Goal: Information Seeking & Learning: Compare options

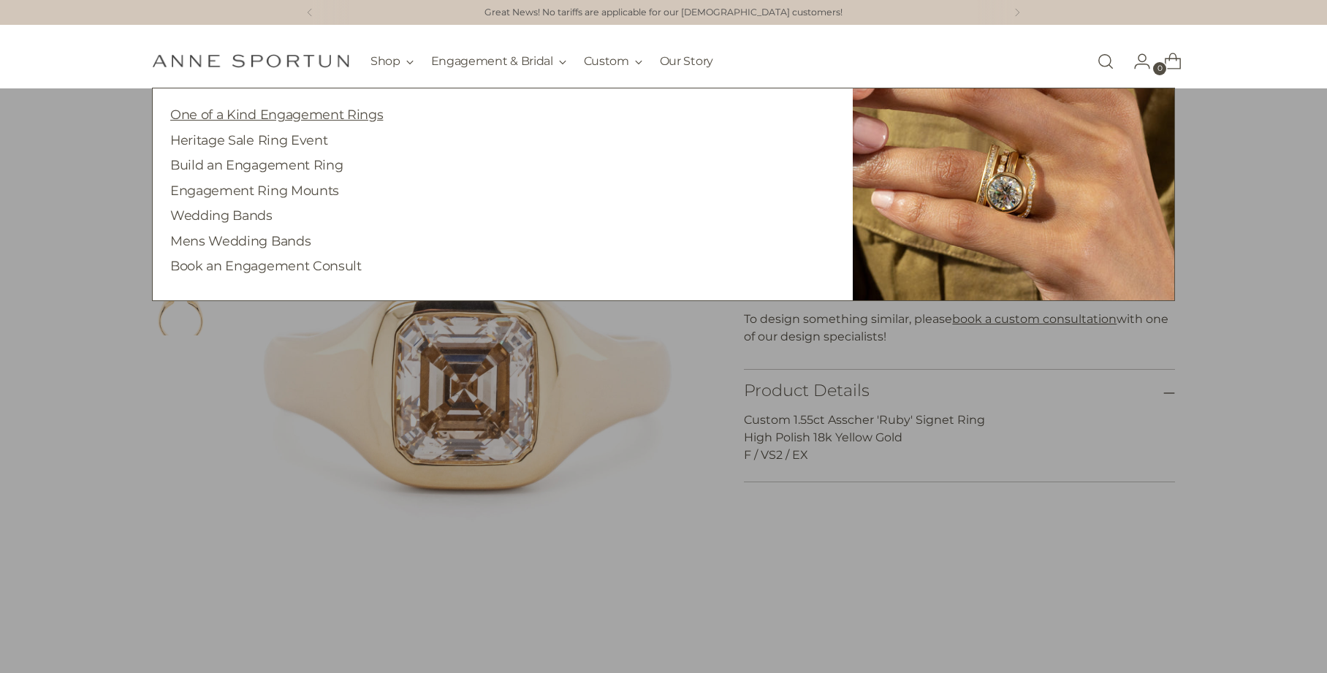
click at [315, 114] on link "One of a Kind Engagement Rings" at bounding box center [276, 114] width 213 height 15
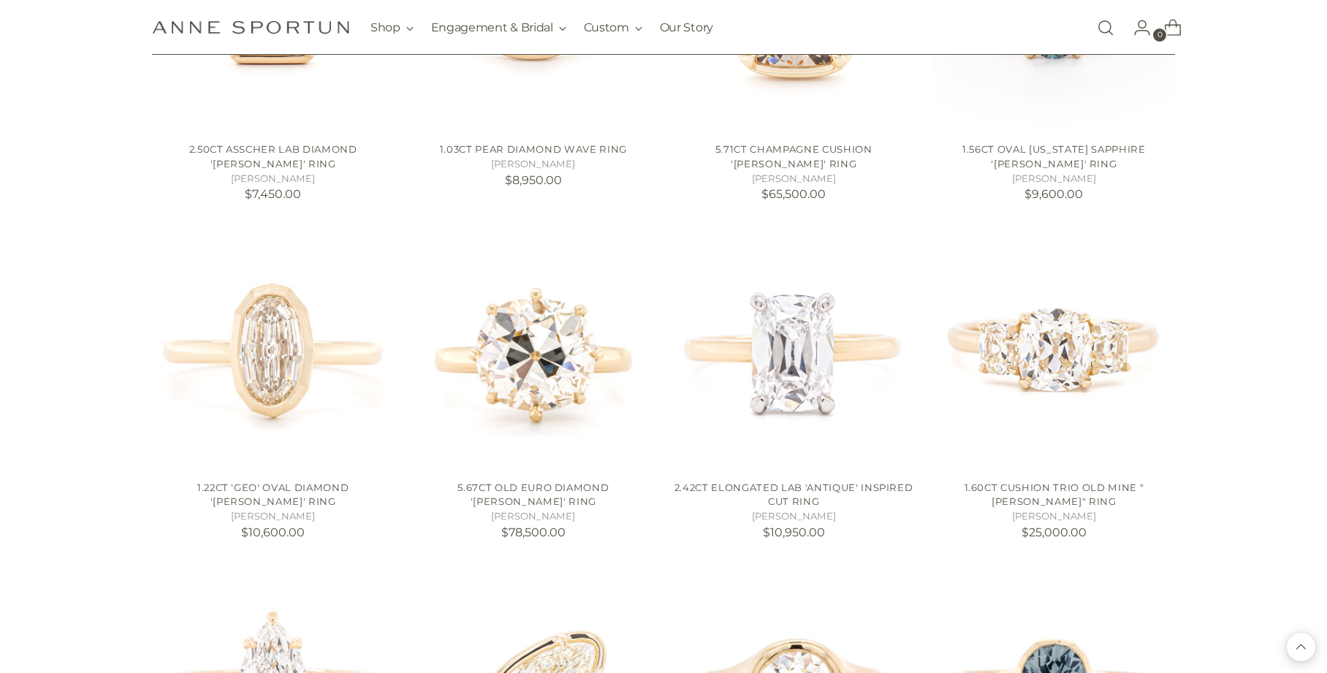
scroll to position [815, 0]
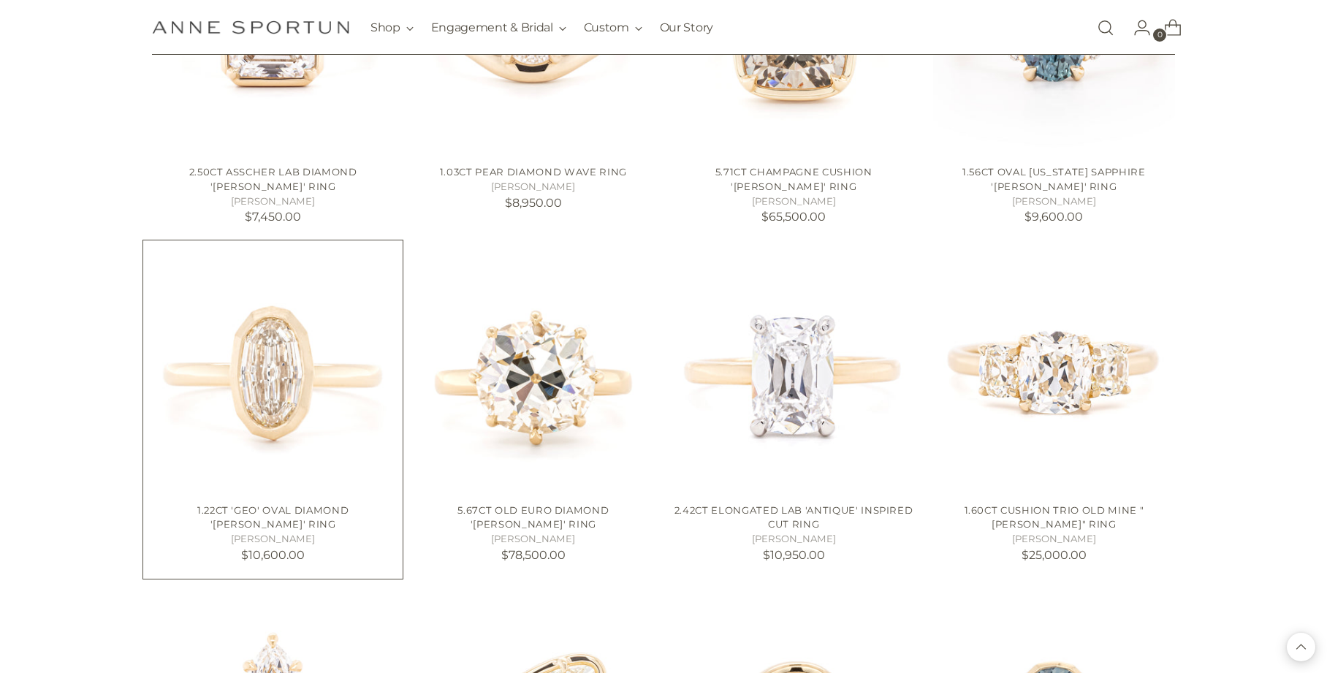
click at [0, 0] on img "1.22ct 'Geo' Oval Diamond 'Annie' Ring" at bounding box center [0, 0] width 0 height 0
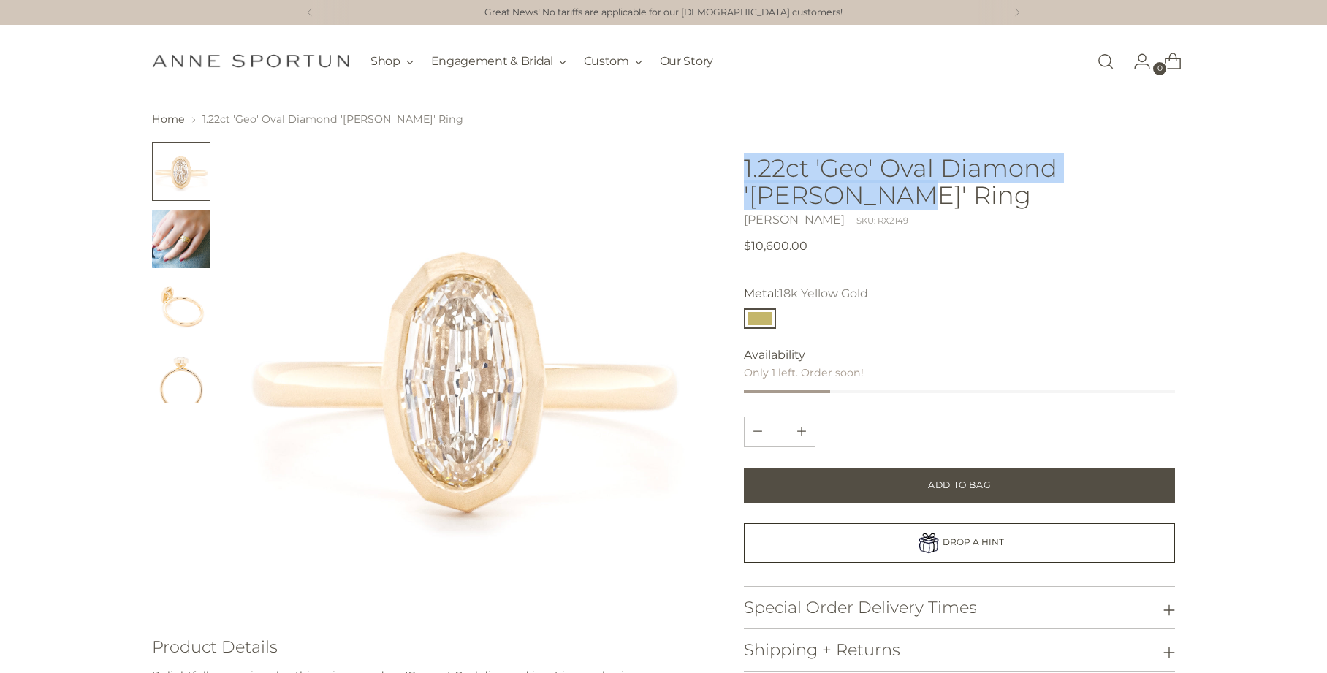
drag, startPoint x: 746, startPoint y: 166, endPoint x: 814, endPoint y: 190, distance: 72.1
click at [814, 190] on h1 "1.22ct 'Geo' Oval Diamond '[PERSON_NAME]' Ring" at bounding box center [959, 181] width 431 height 54
copy h1 "1.22ct 'Geo' Oval Diamond '[PERSON_NAME]' Ring"
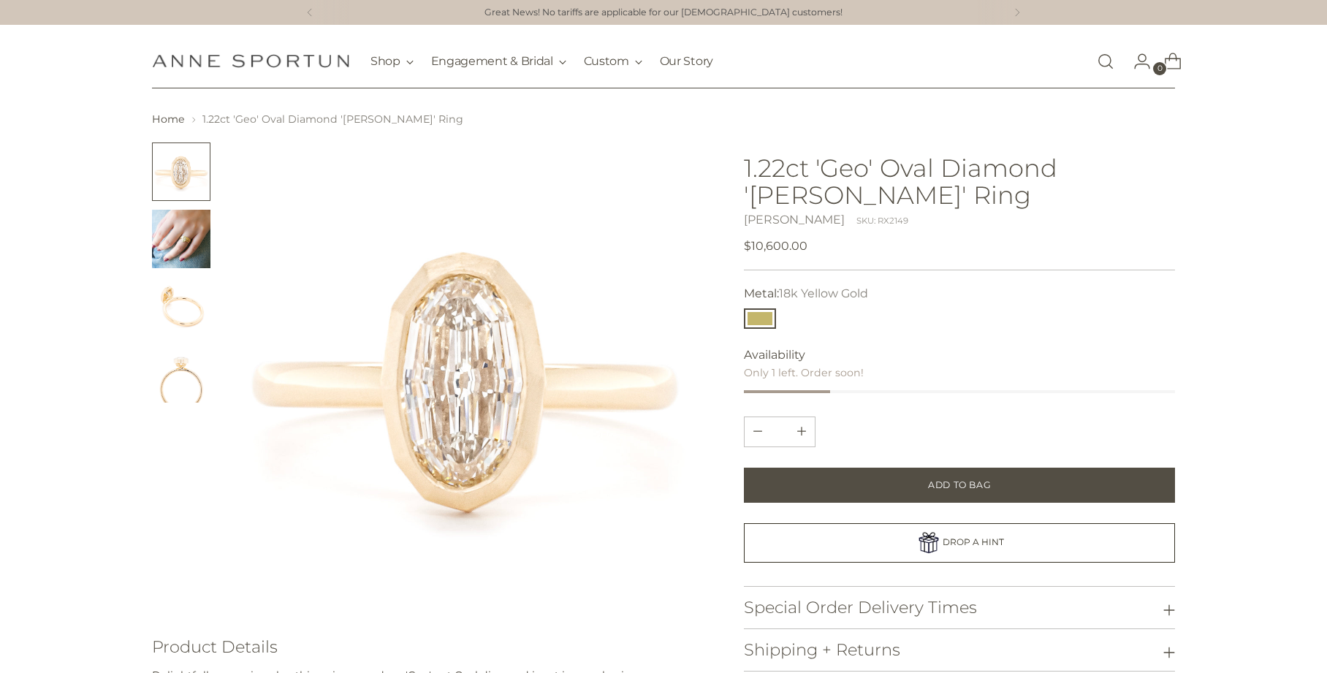
click at [955, 404] on div "**********" at bounding box center [959, 472] width 431 height 660
click at [176, 249] on img "Change image to image 2" at bounding box center [181, 239] width 58 height 58
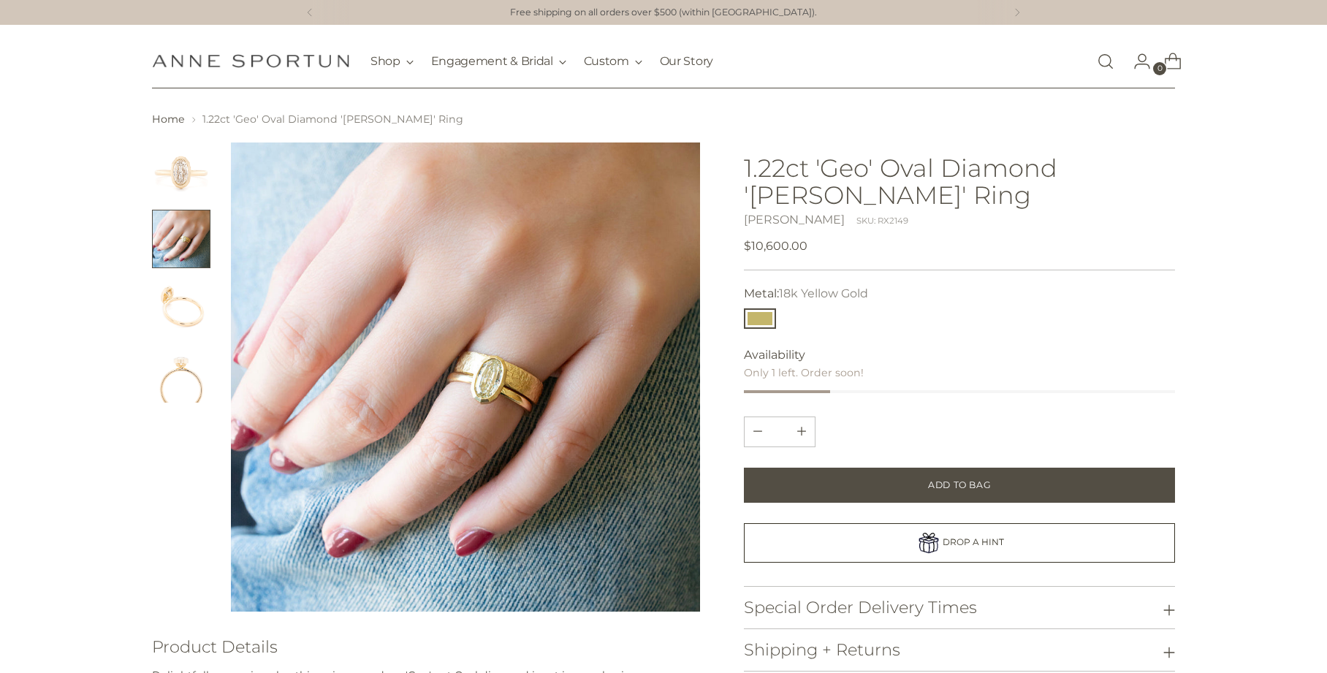
click at [178, 310] on img "Change image to image 3" at bounding box center [181, 306] width 58 height 58
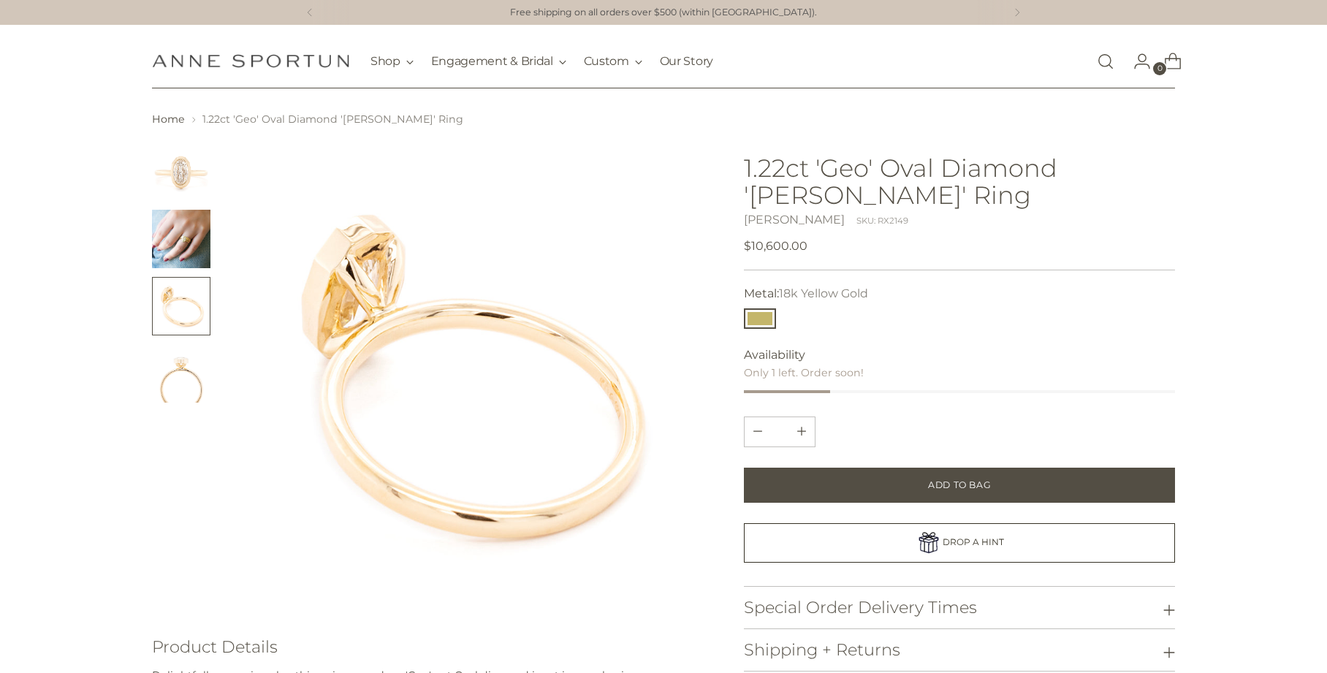
click at [186, 389] on img "Change image to image 4" at bounding box center [181, 373] width 58 height 58
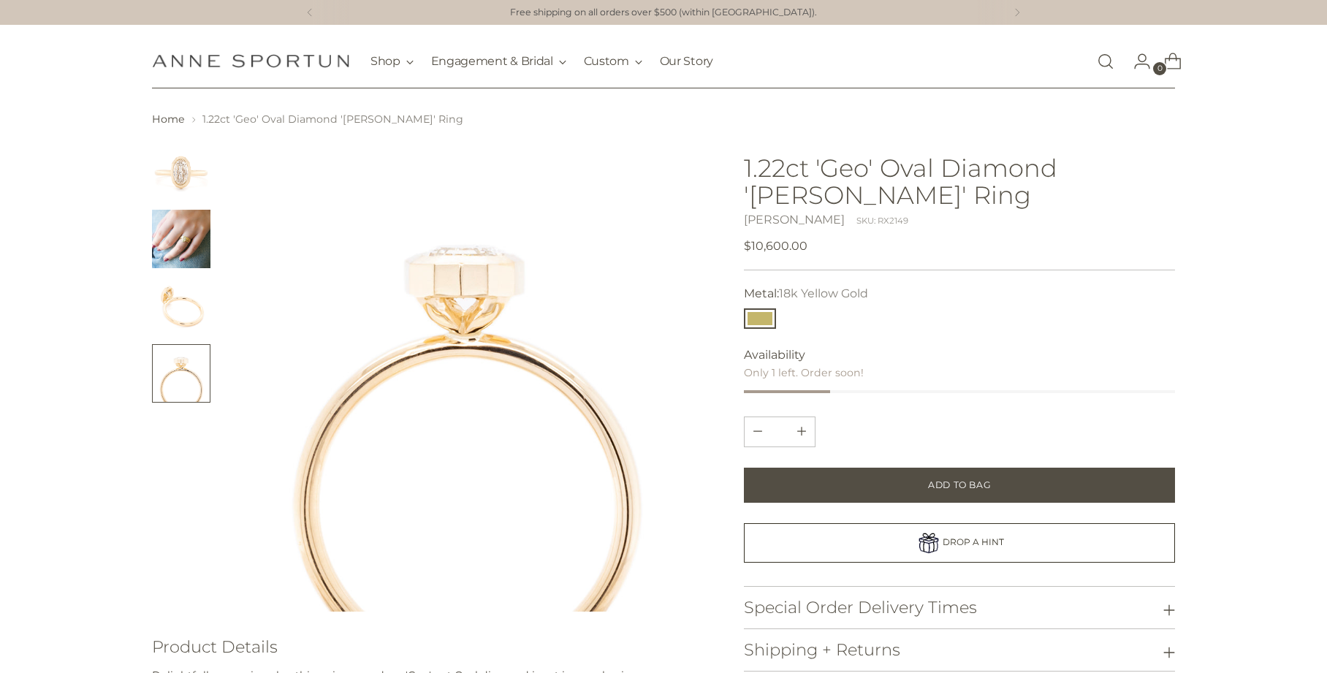
click at [178, 178] on img "Change image to image 1" at bounding box center [181, 171] width 58 height 58
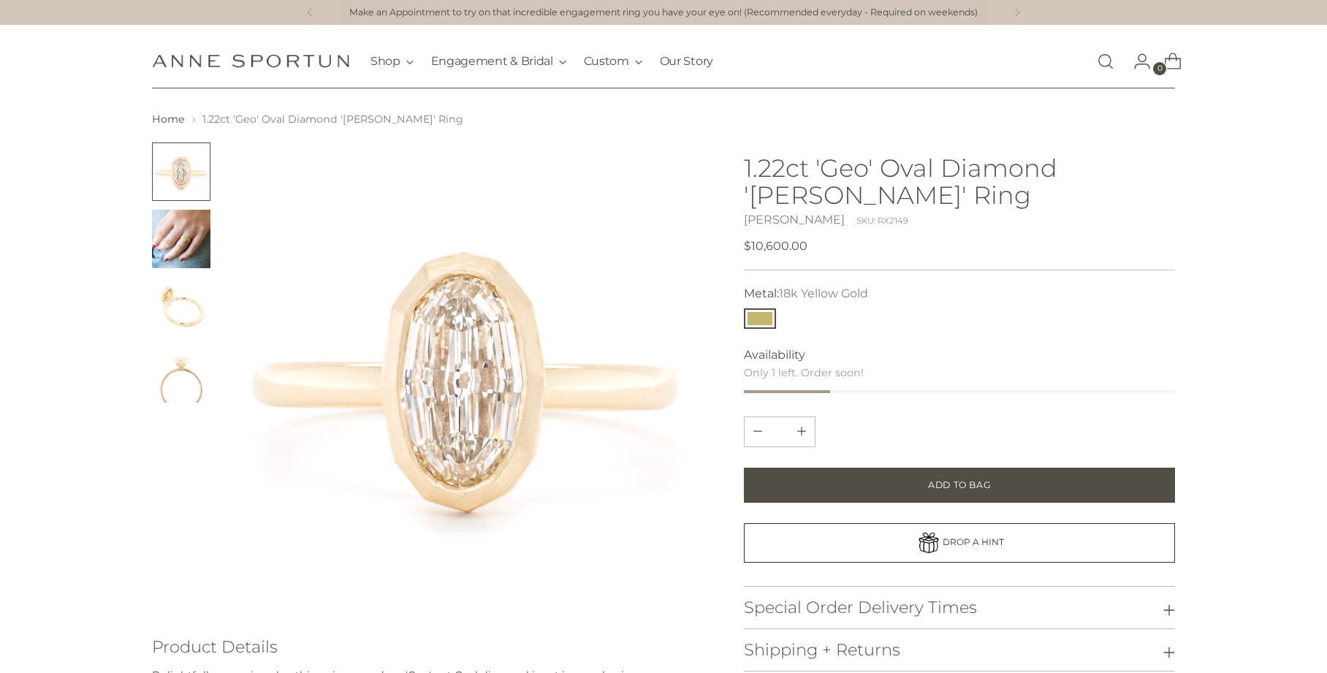
click at [165, 241] on img "Change image to image 2" at bounding box center [181, 239] width 58 height 58
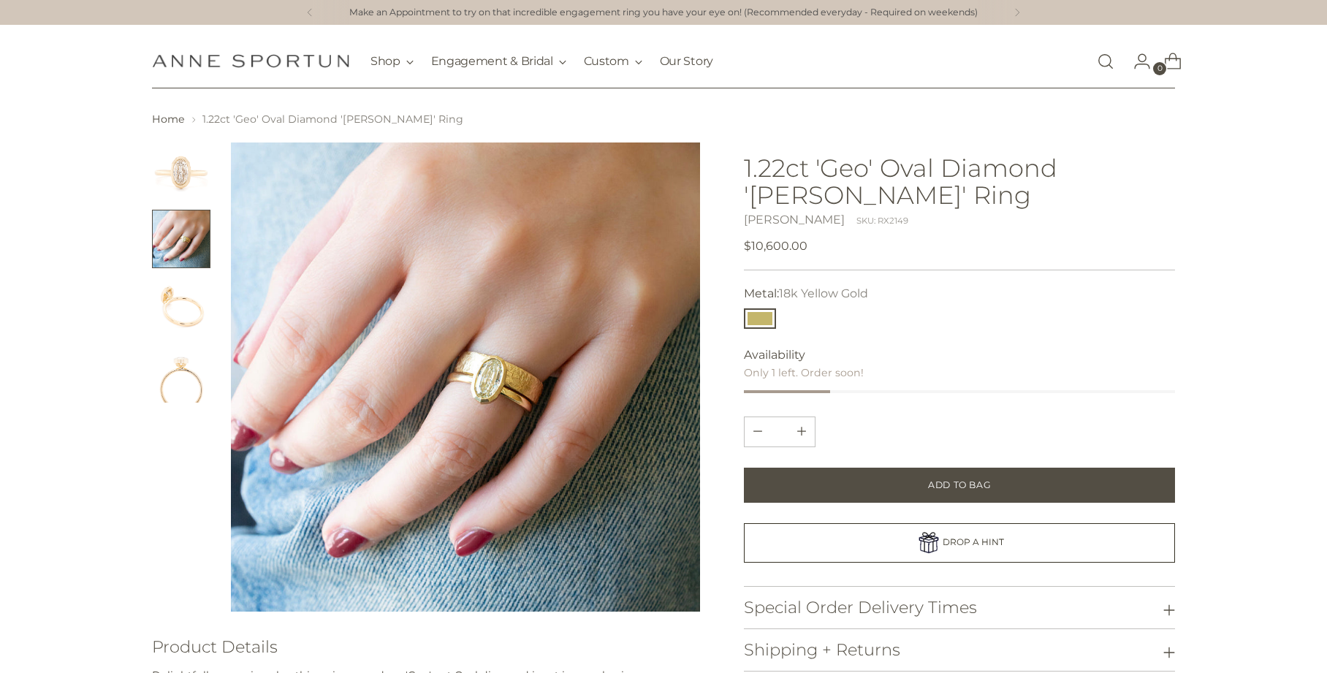
click at [172, 308] on img "Change image to image 3" at bounding box center [181, 306] width 58 height 58
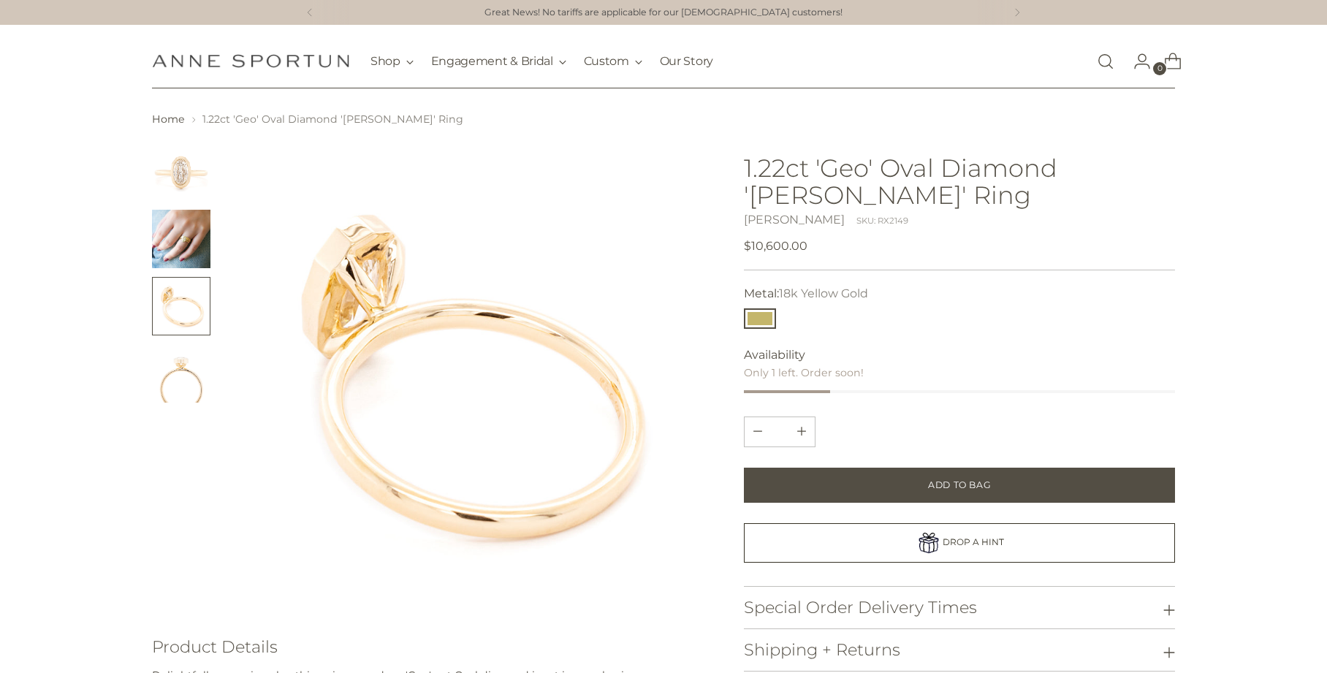
click at [209, 238] on img "Change image to image 2" at bounding box center [181, 239] width 58 height 58
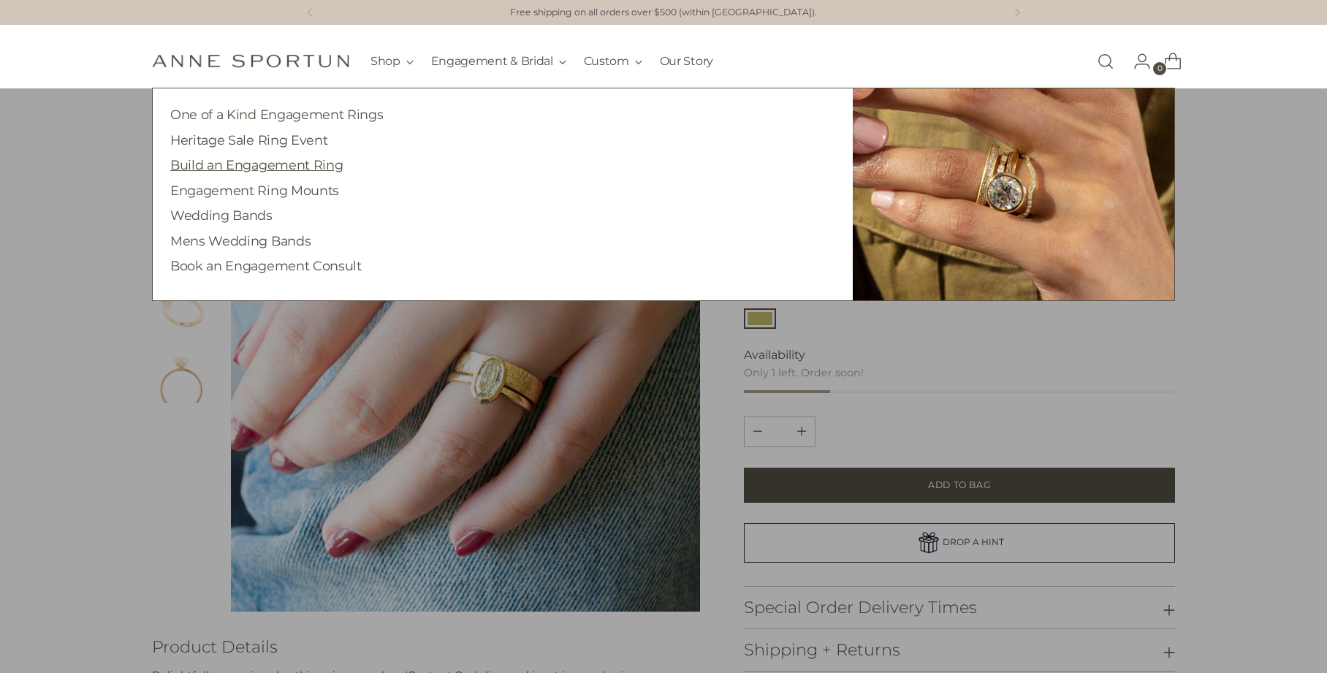
click at [294, 168] on link "Build an Engagement Ring" at bounding box center [256, 164] width 172 height 15
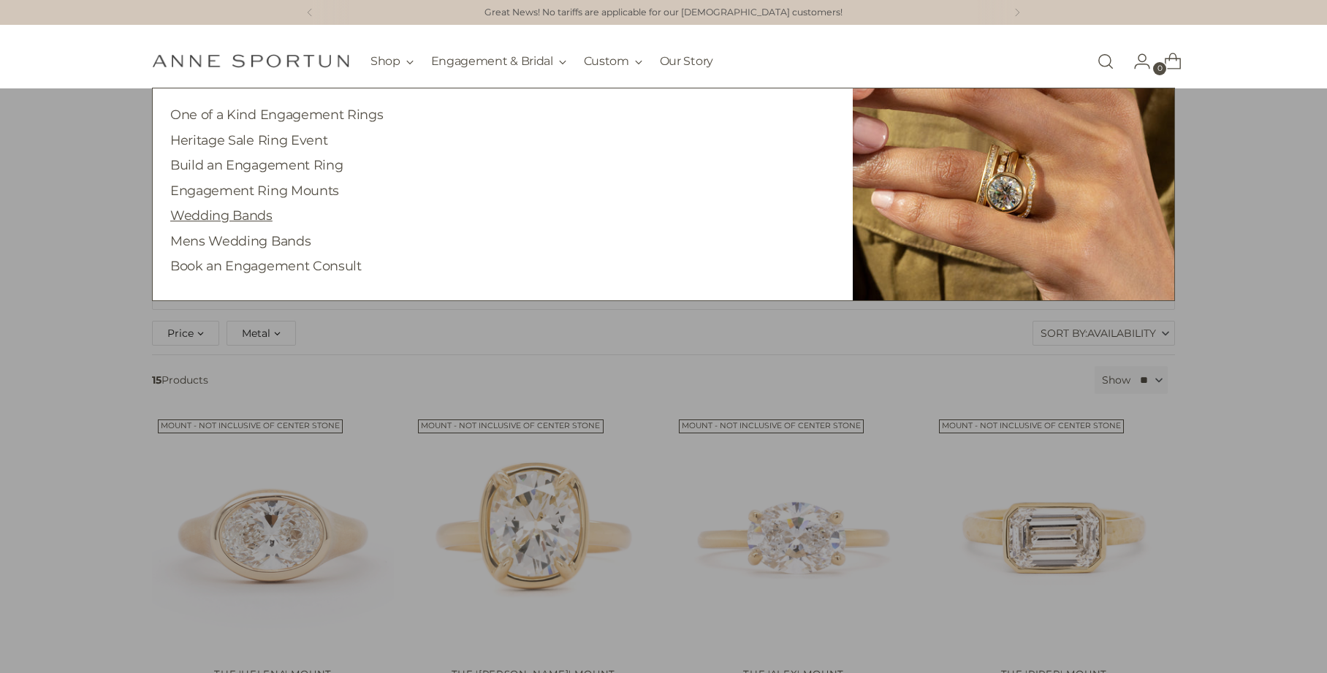
click at [253, 216] on link "Wedding Bands" at bounding box center [221, 214] width 102 height 15
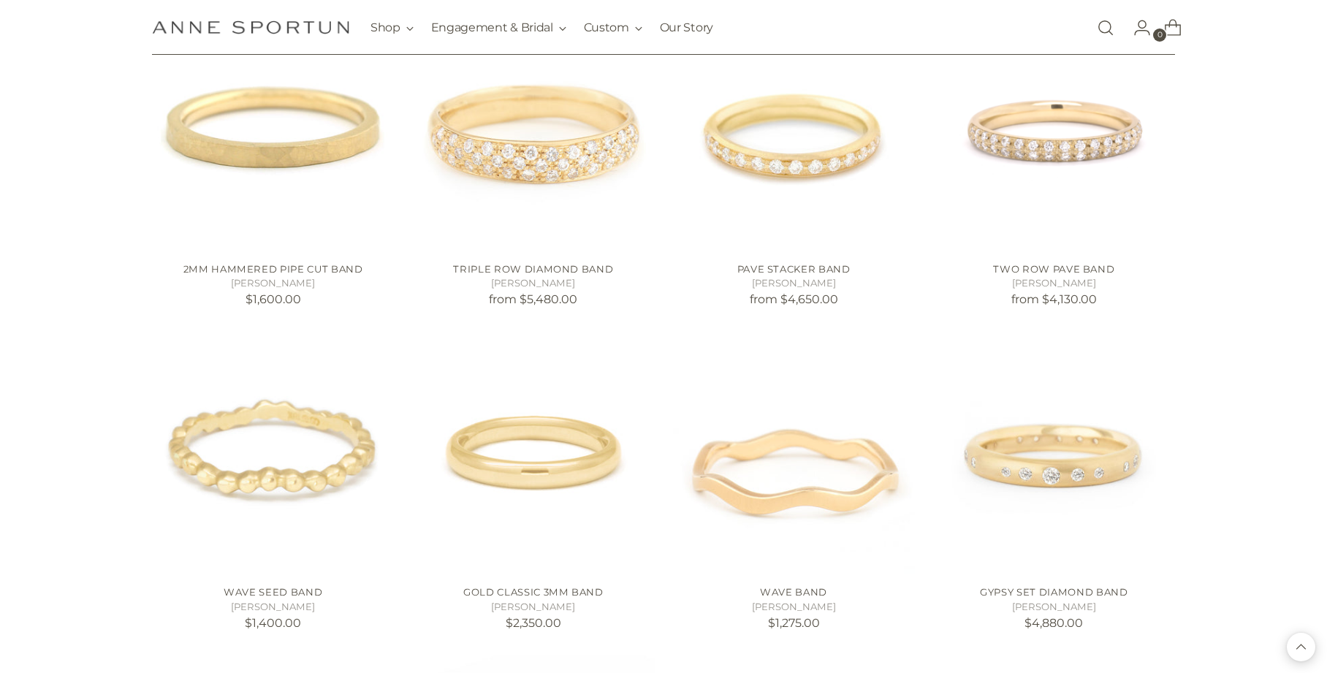
scroll to position [3292, 0]
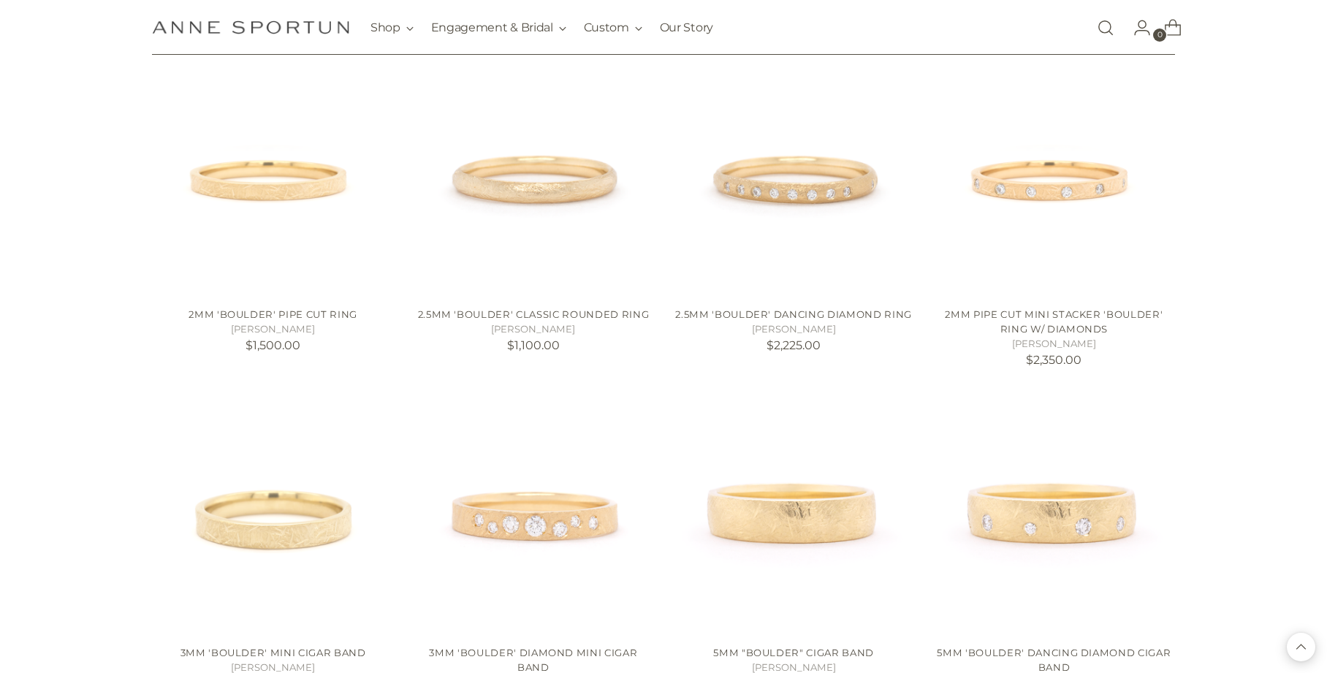
scroll to position [6236, 0]
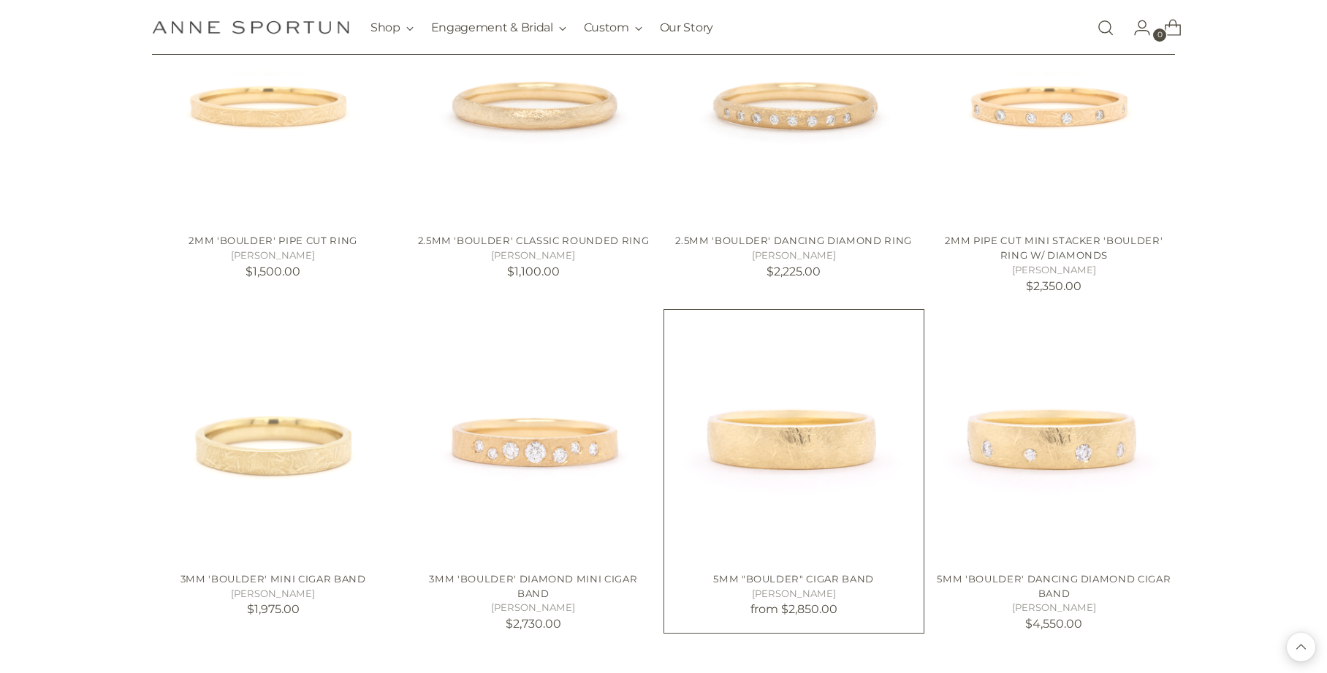
click at [0, 0] on img "5mm" at bounding box center [0, 0] width 0 height 0
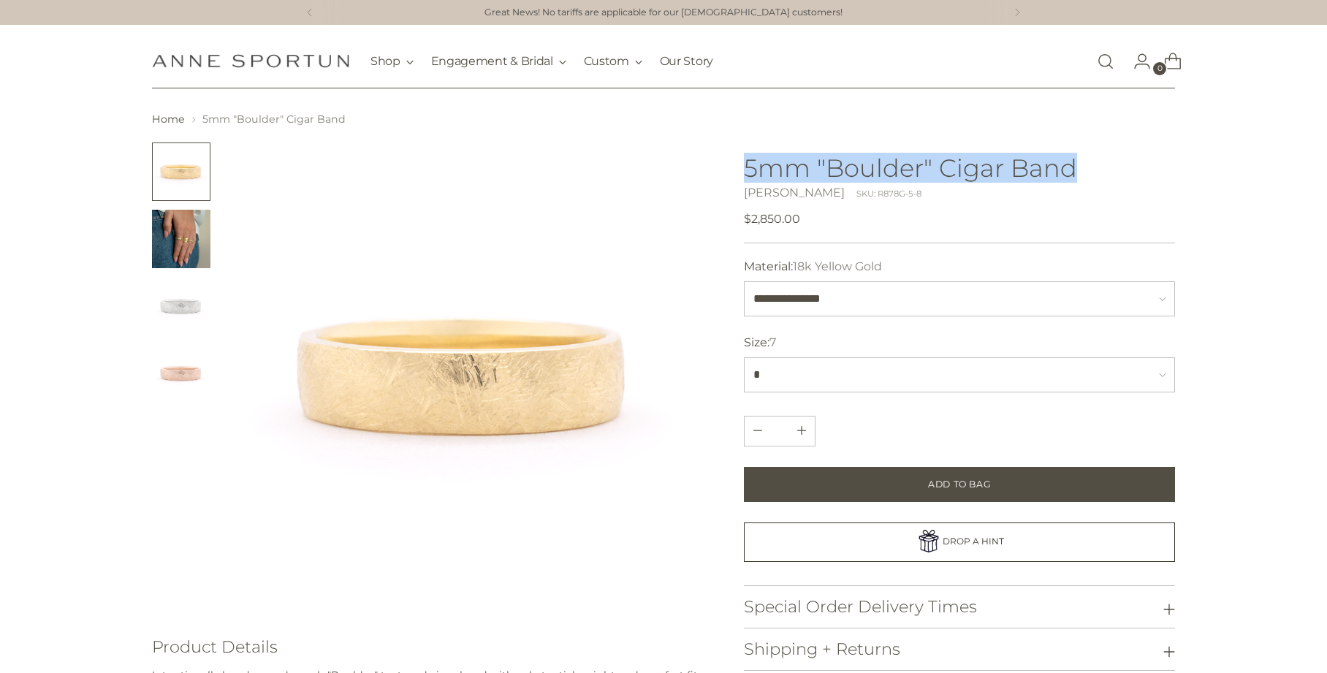
drag, startPoint x: 749, startPoint y: 164, endPoint x: 1072, endPoint y: 164, distance: 322.1
click at [1072, 164] on div at bounding box center [663, 480] width 1023 height 677
copy h1 "5mm "Boulder" Cigar Band"
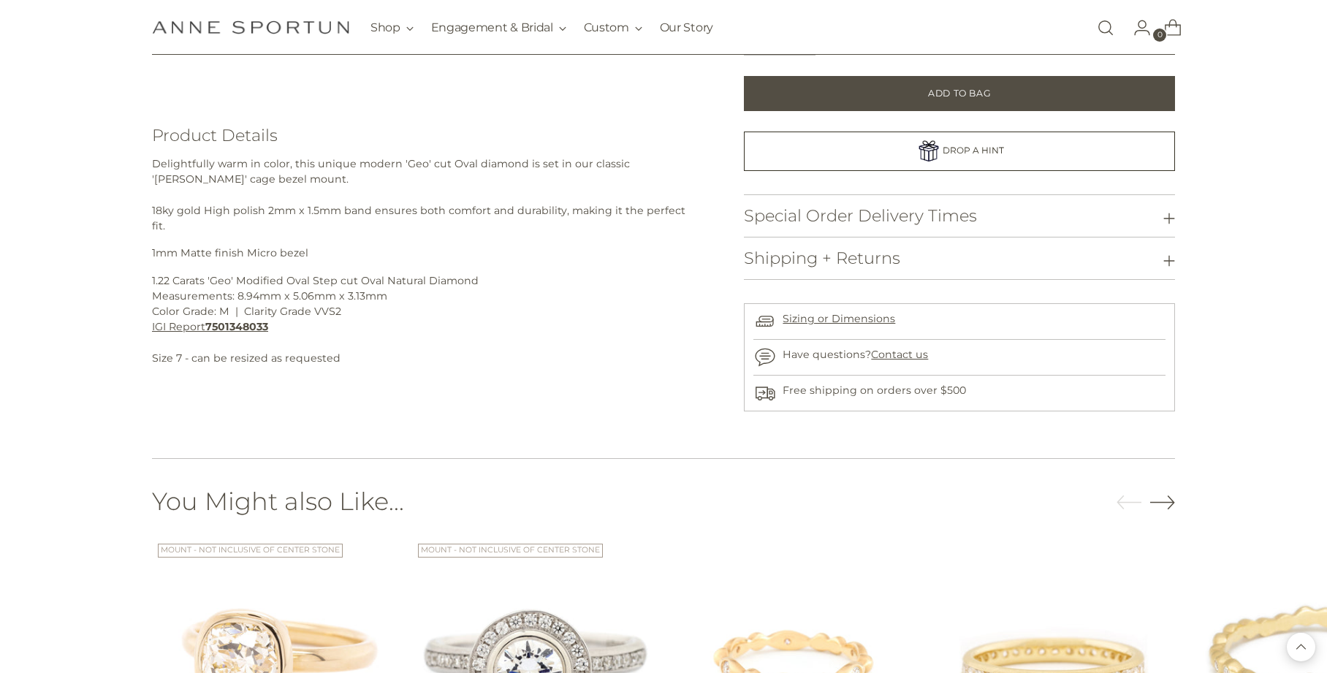
scroll to position [481, 0]
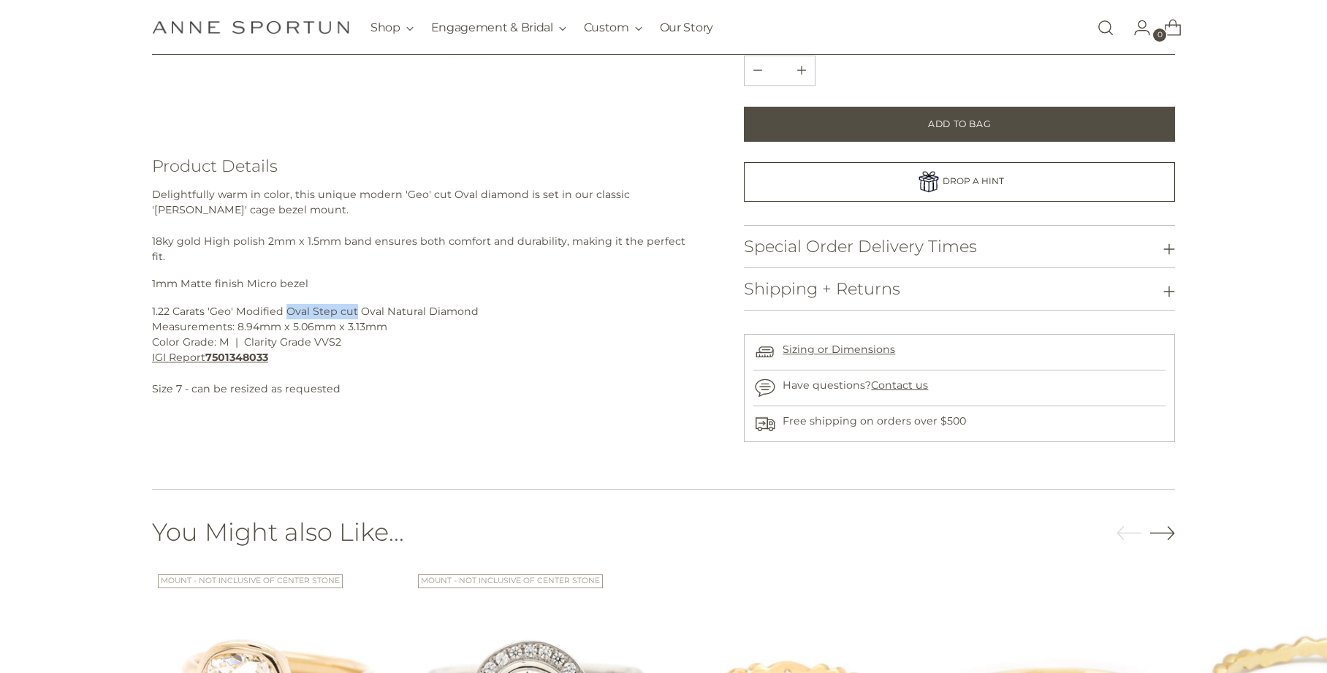
drag, startPoint x: 284, startPoint y: 297, endPoint x: 353, endPoint y: 300, distance: 68.7
click at [353, 304] on p "1.22 Carats 'Geo' Modified Oval Step cut Oval Natural Diamond Measurements: 8.9…" at bounding box center [426, 351] width 548 height 94
copy p "Oval Step cut"
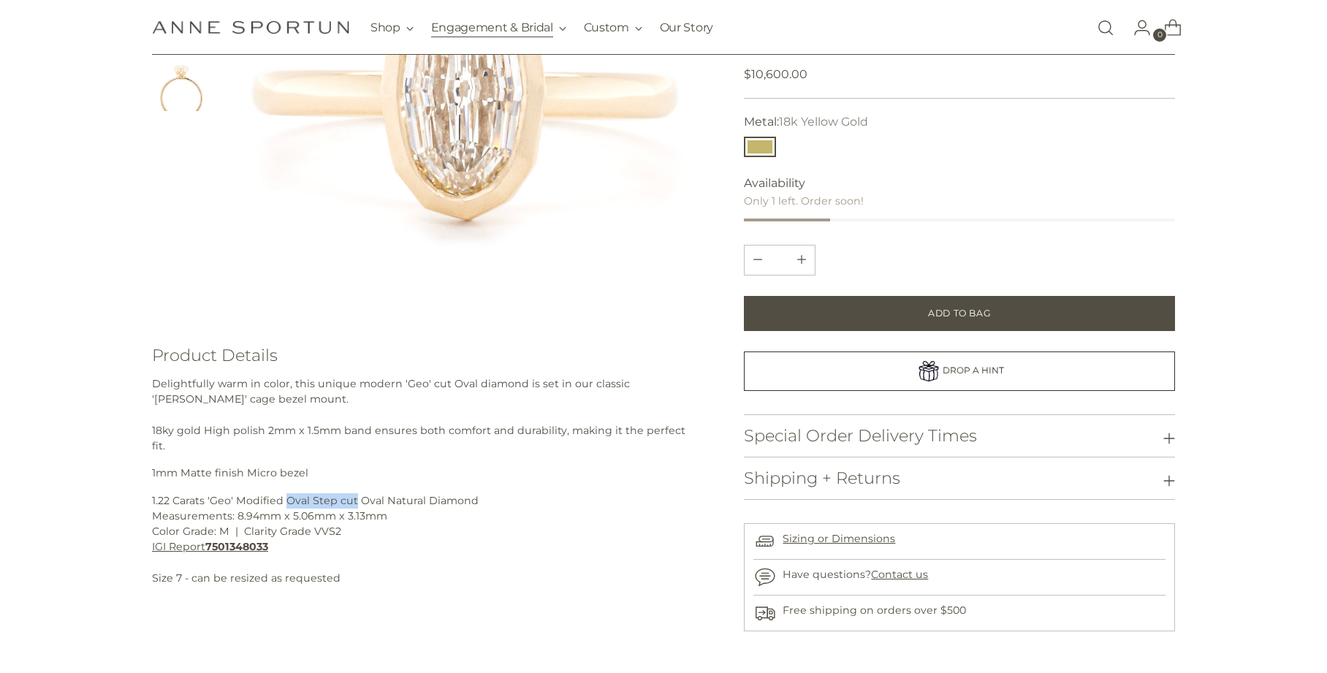
scroll to position [215, 0]
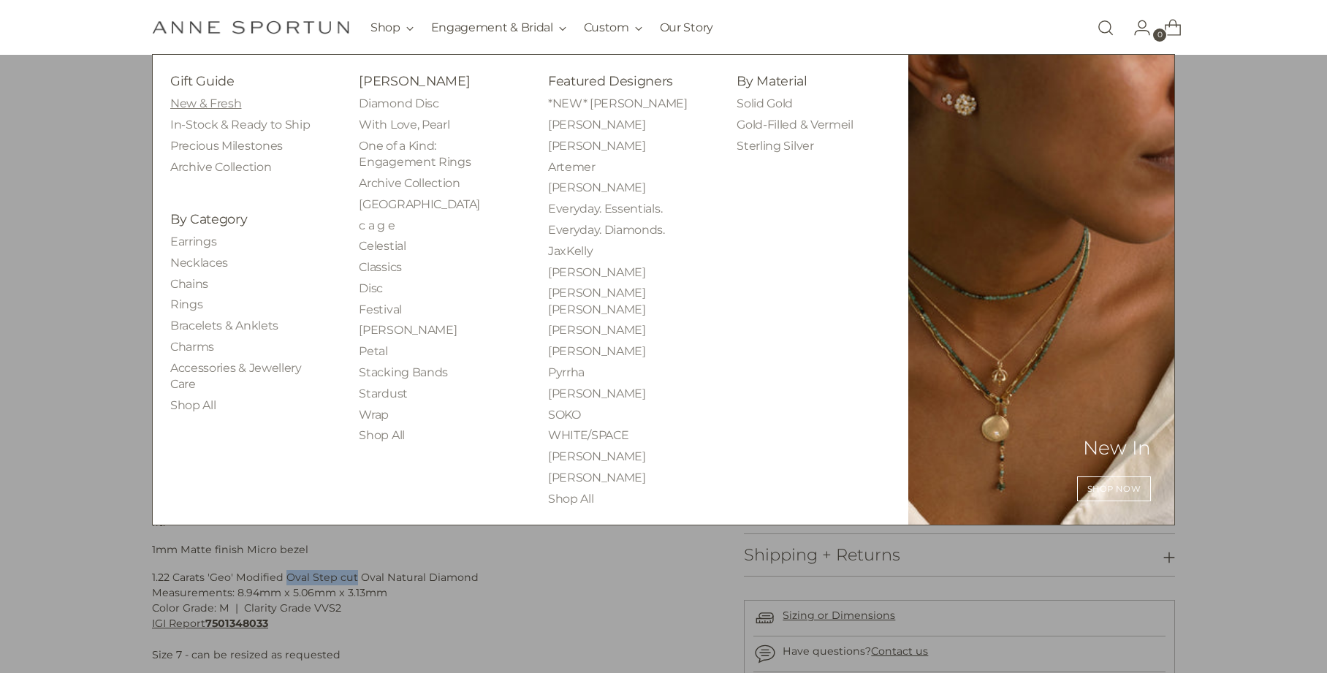
click at [201, 105] on link "New & Fresh" at bounding box center [205, 103] width 71 height 14
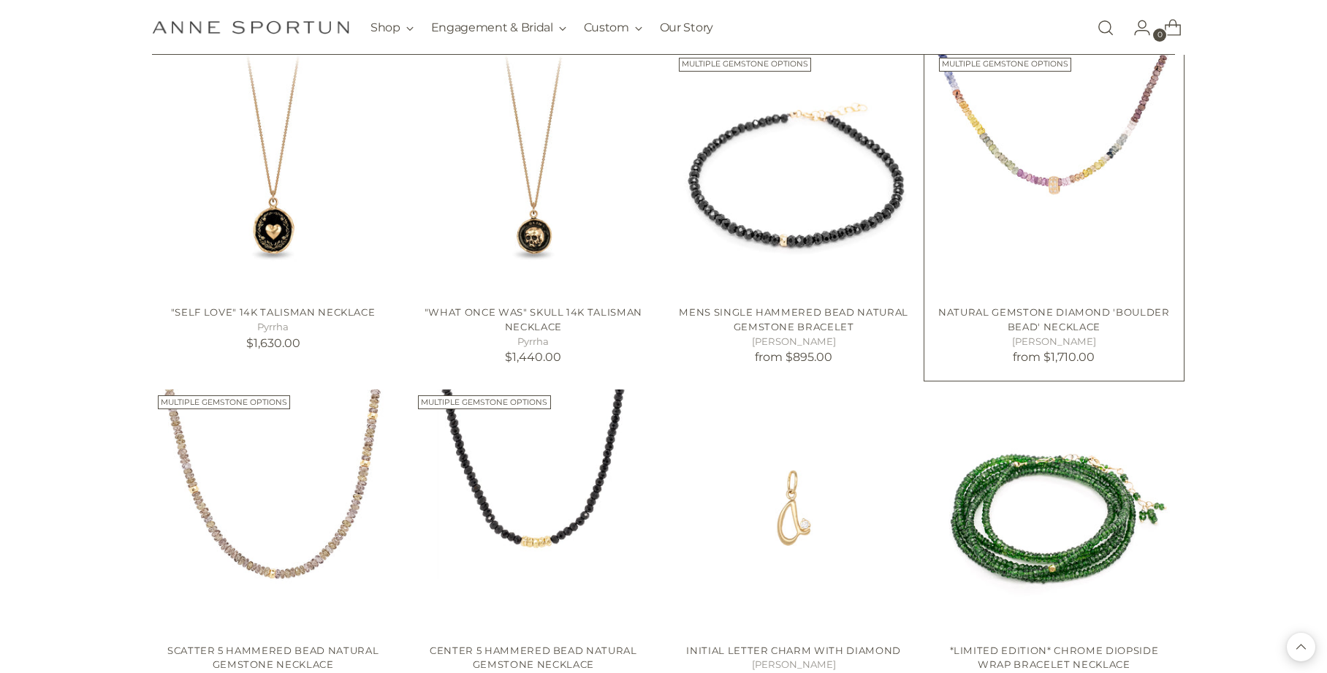
scroll to position [1245, 0]
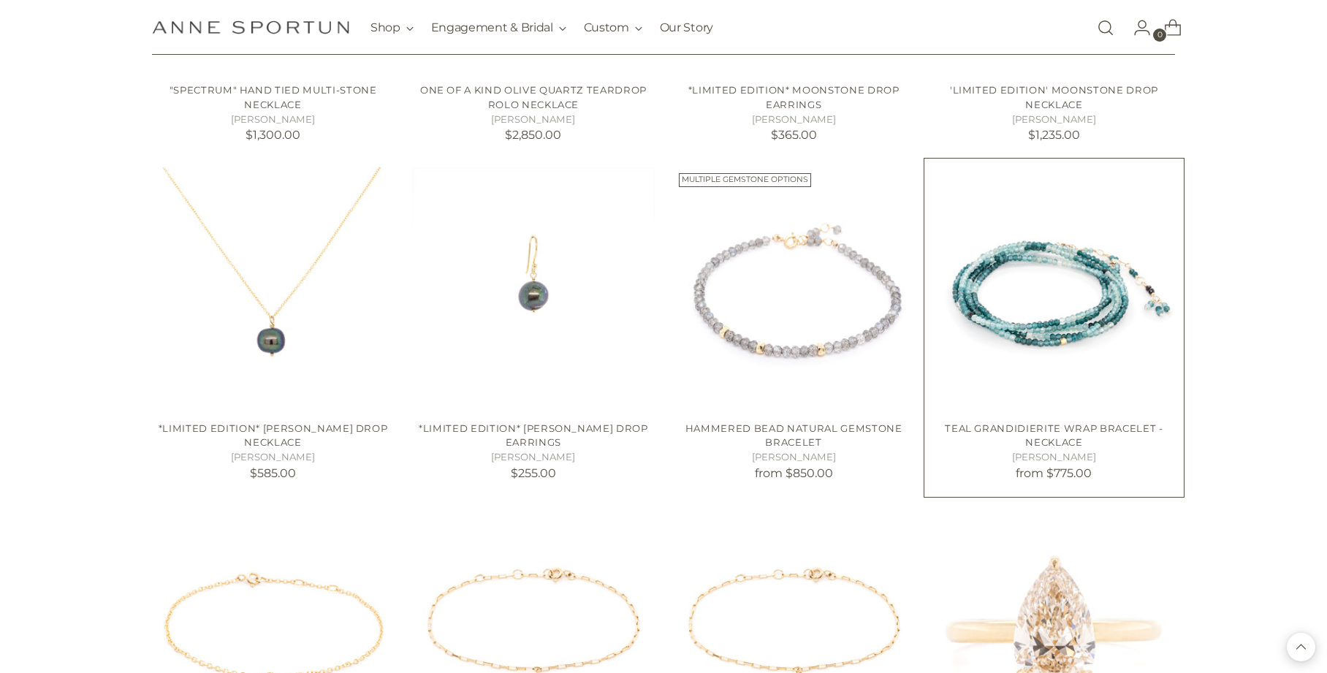
scroll to position [2497, 0]
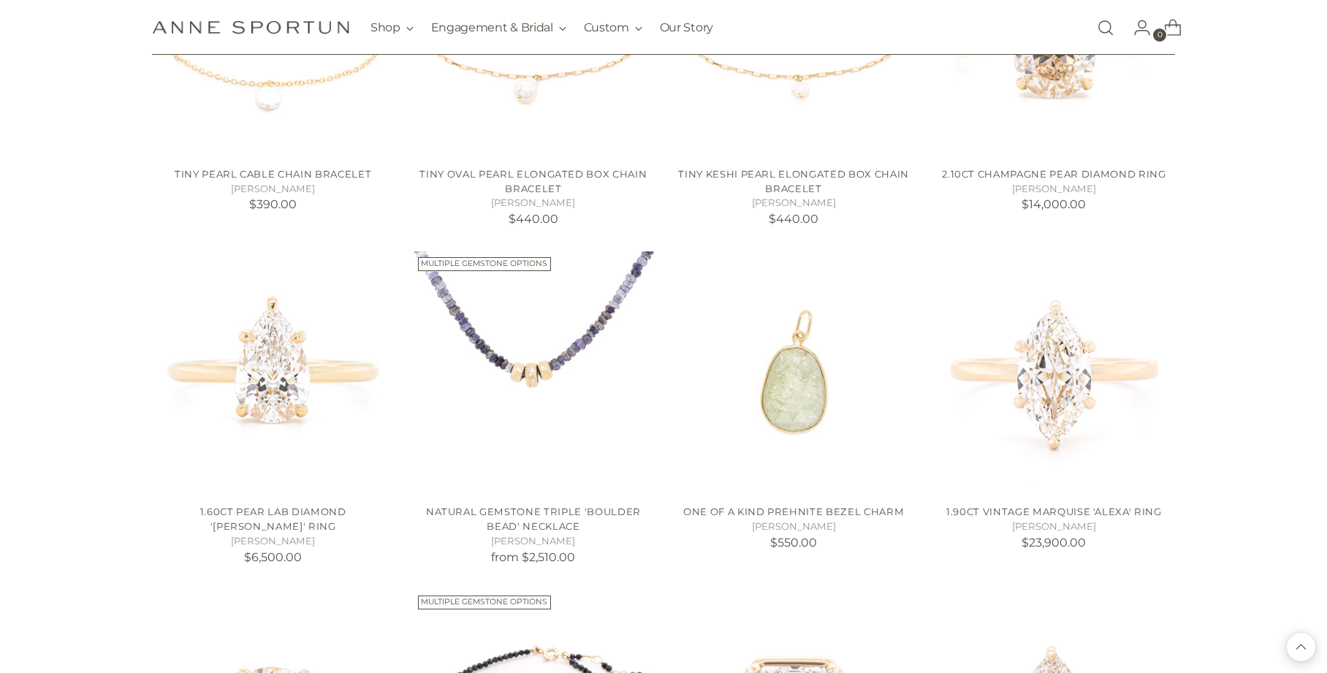
scroll to position [3148, 0]
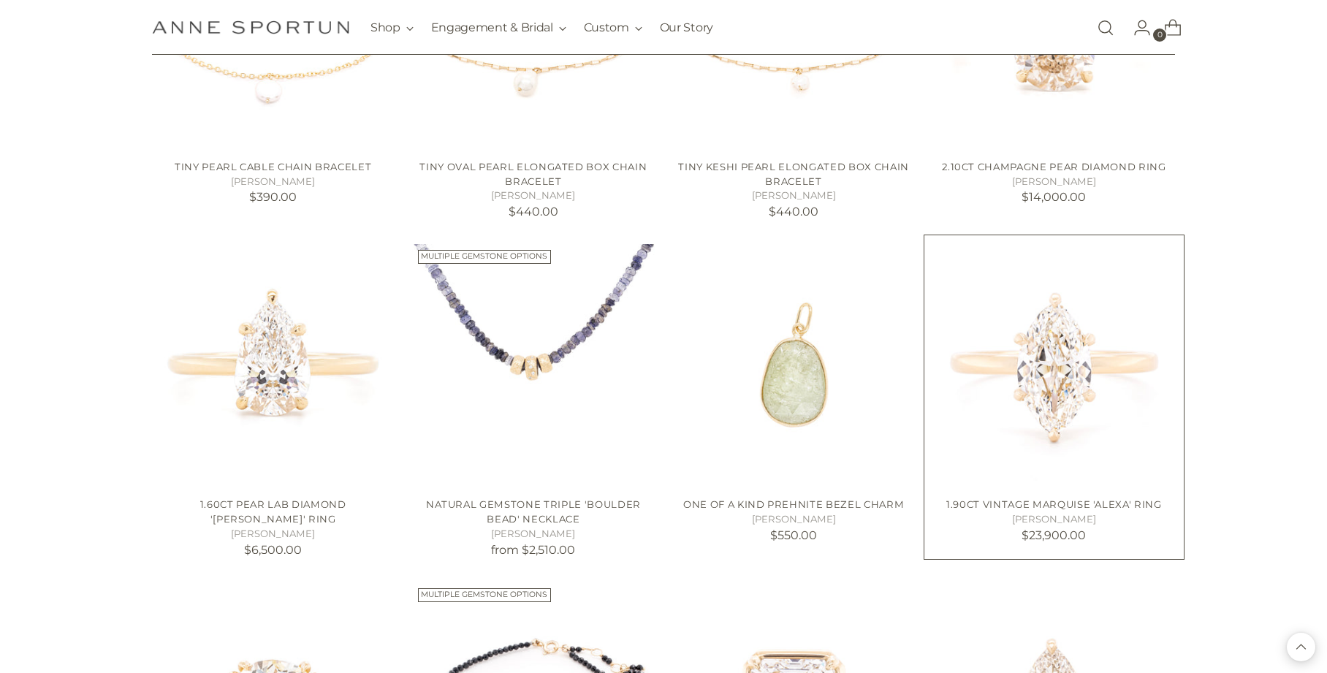
click at [0, 0] on img "1.90ct Vintage Marquise 'Alexa' Ring" at bounding box center [0, 0] width 0 height 0
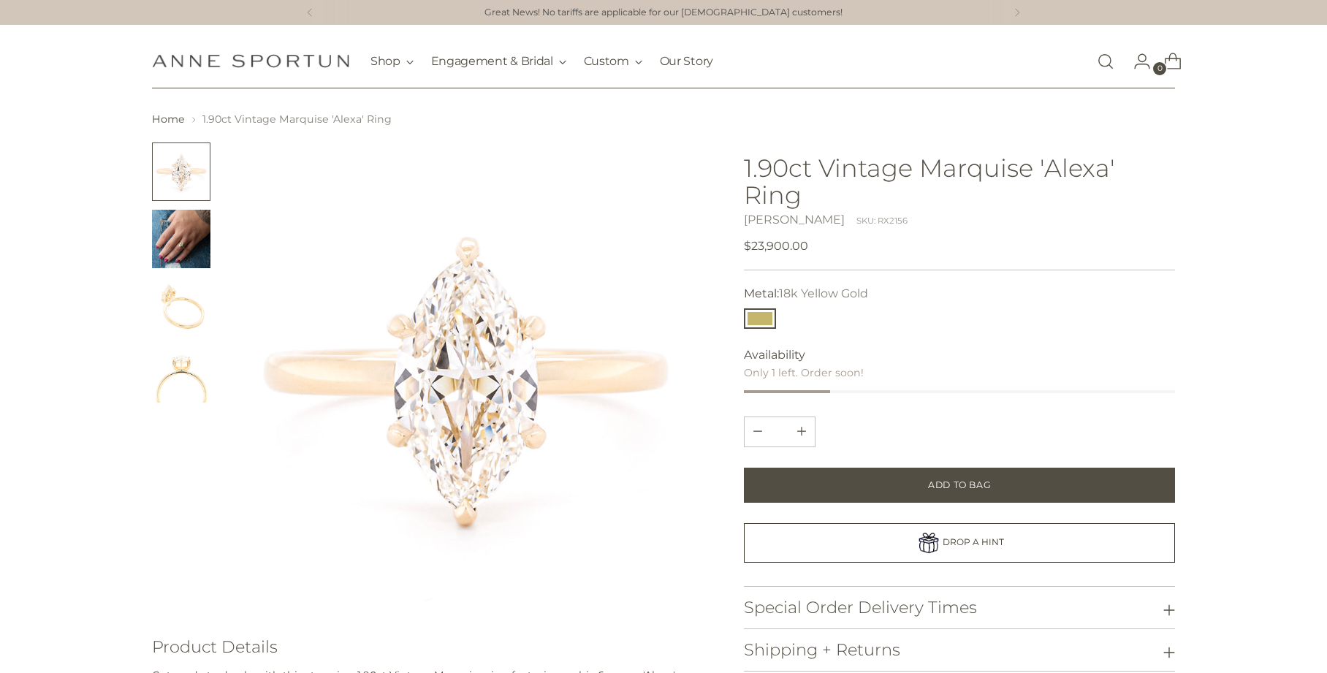
click at [159, 230] on img "Change image to image 2" at bounding box center [181, 239] width 58 height 58
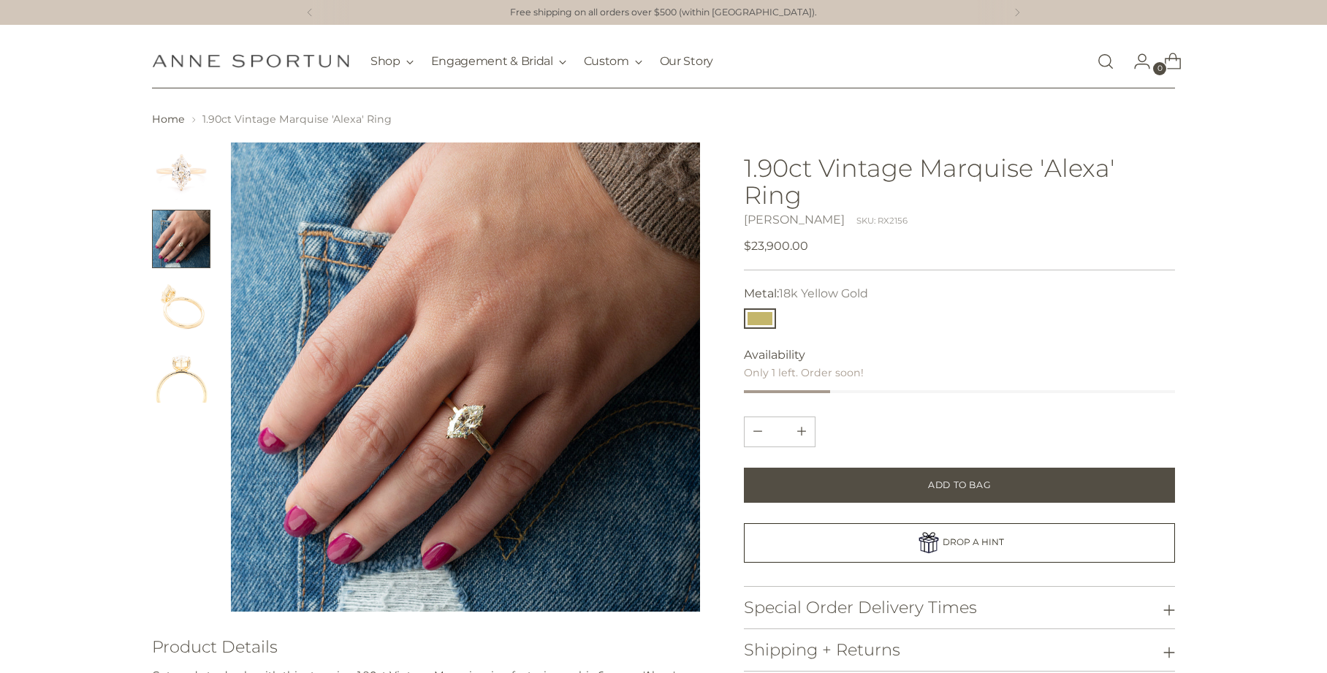
click at [180, 300] on img "Change image to image 3" at bounding box center [181, 306] width 58 height 58
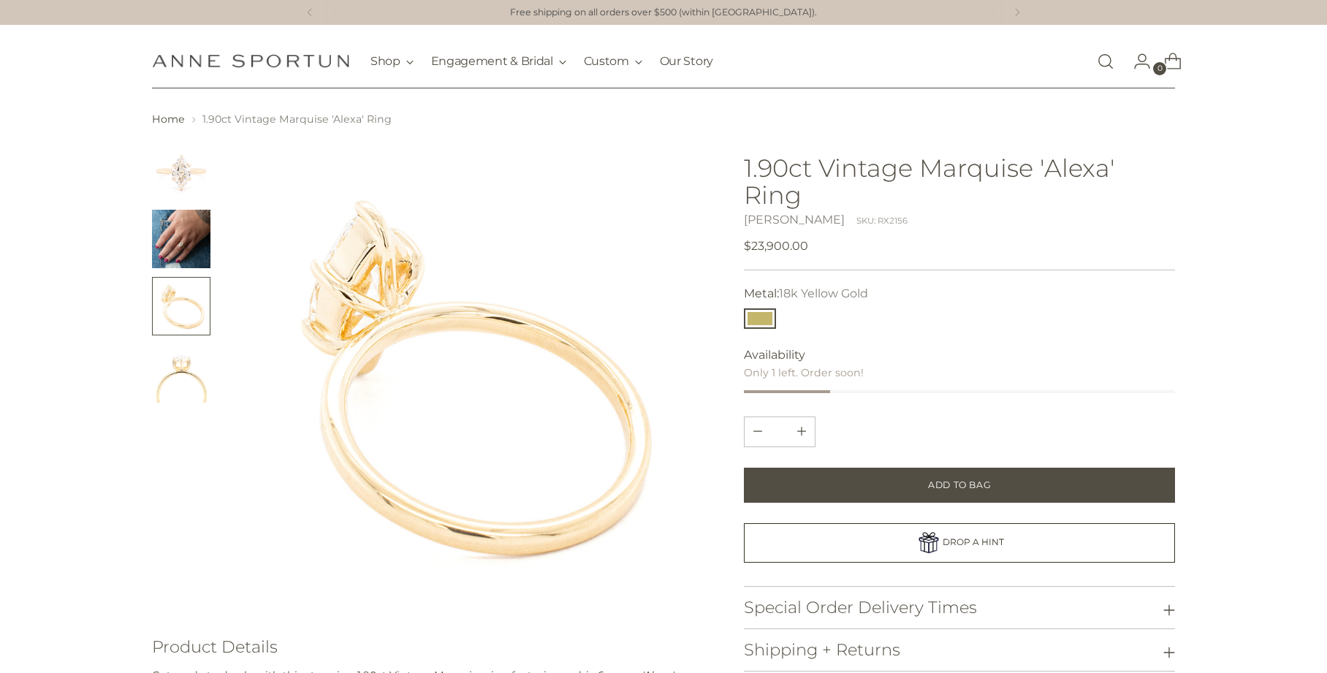
click at [175, 373] on img "Change image to image 4" at bounding box center [181, 373] width 58 height 58
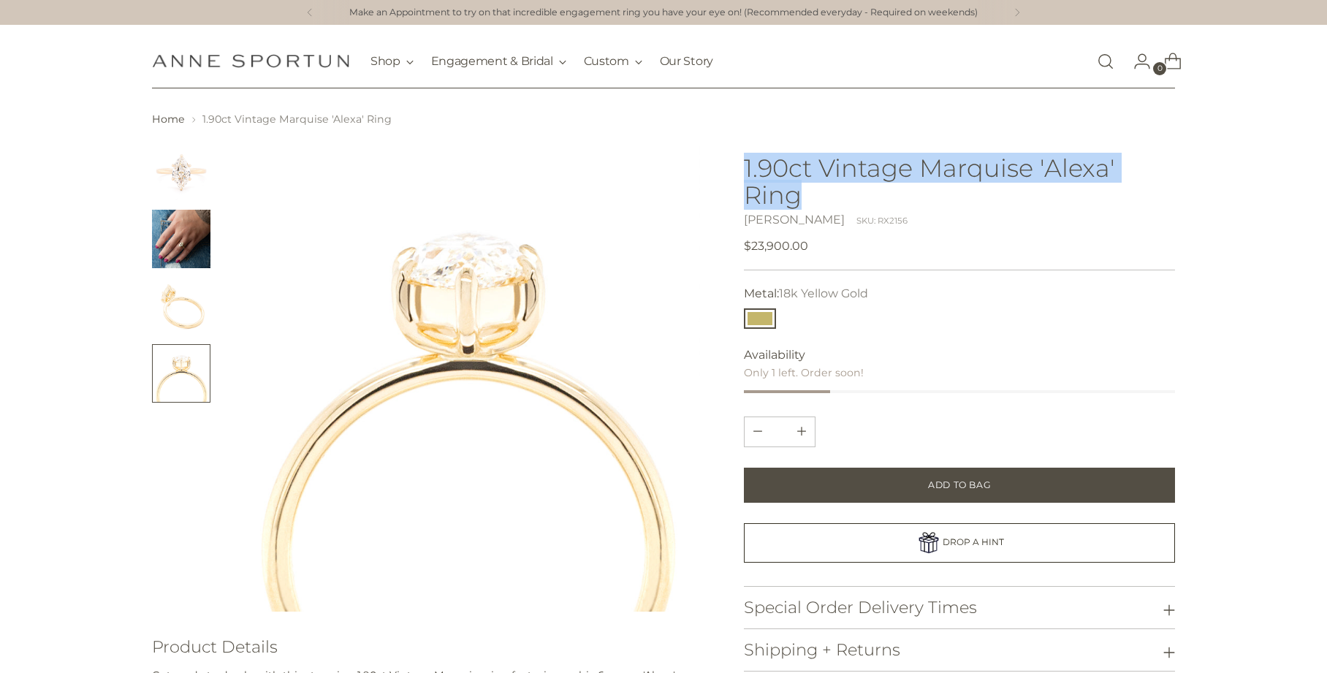
drag, startPoint x: 746, startPoint y: 167, endPoint x: 828, endPoint y: 201, distance: 88.7
click at [828, 201] on h1 "1.90ct Vintage Marquise 'Alexa' Ring" at bounding box center [959, 181] width 431 height 54
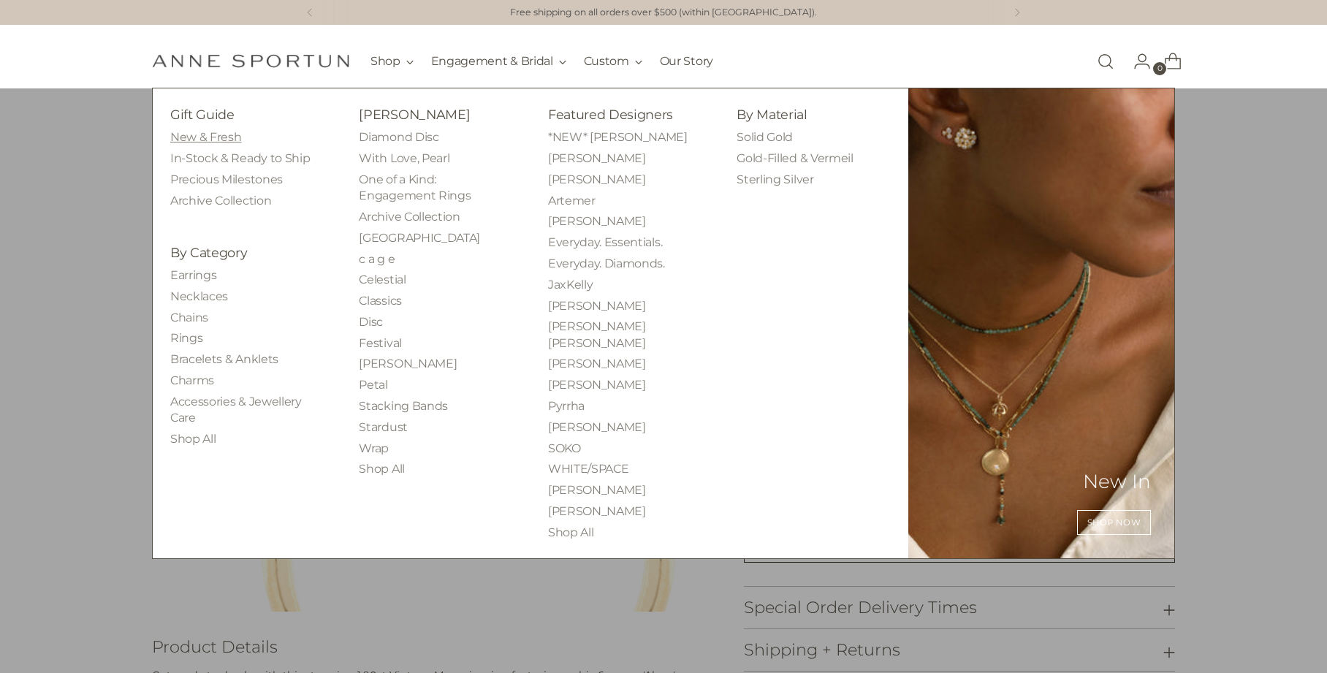
click at [221, 140] on link "New & Fresh" at bounding box center [205, 137] width 71 height 14
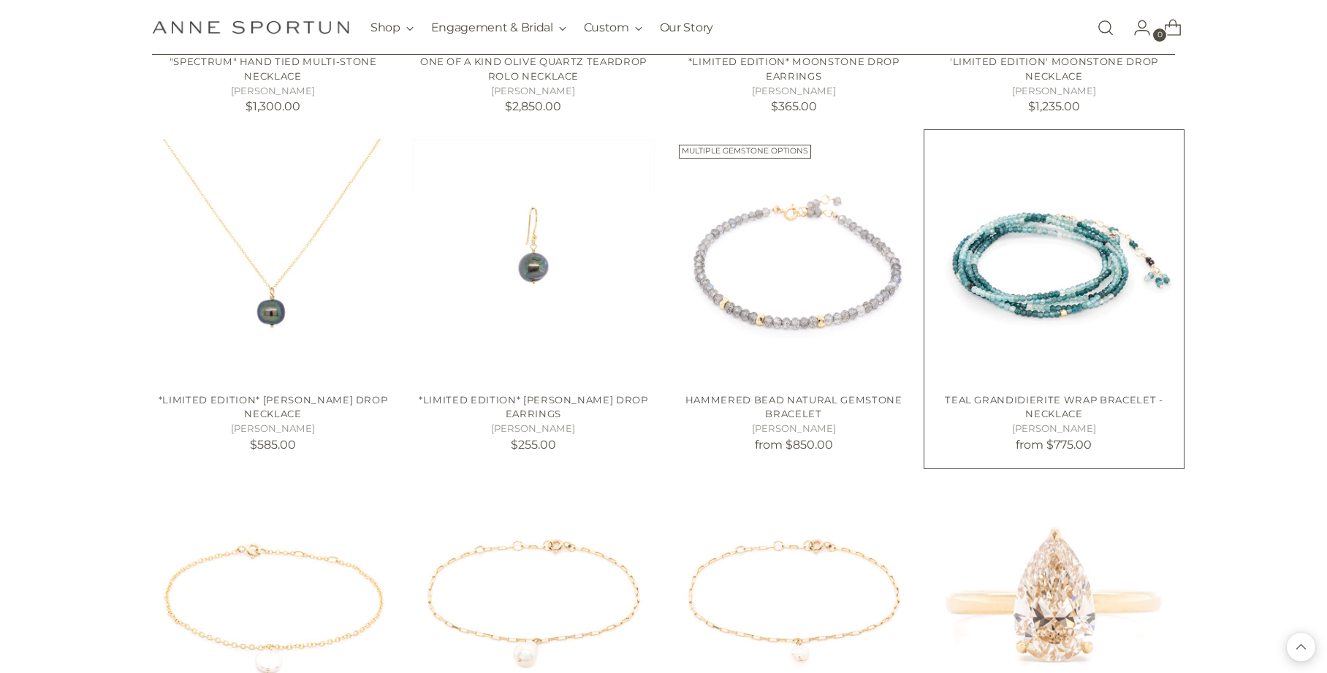
scroll to position [2586, 0]
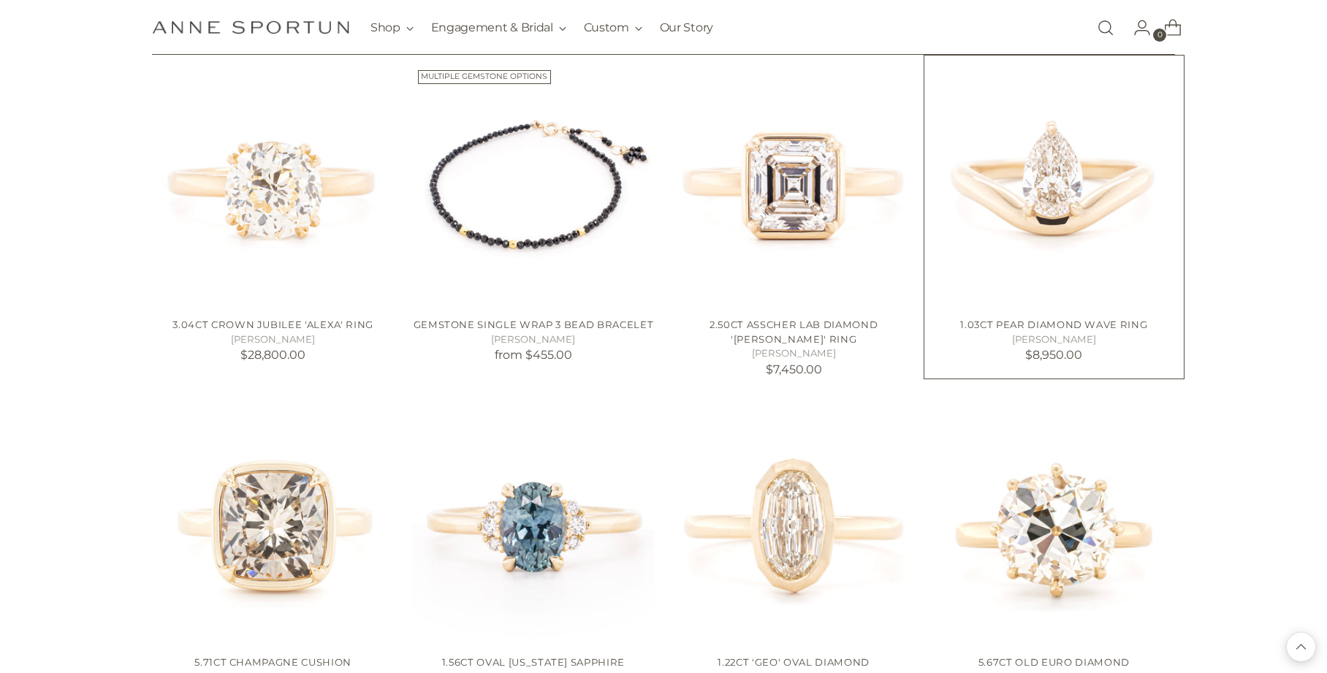
scroll to position [3728, 0]
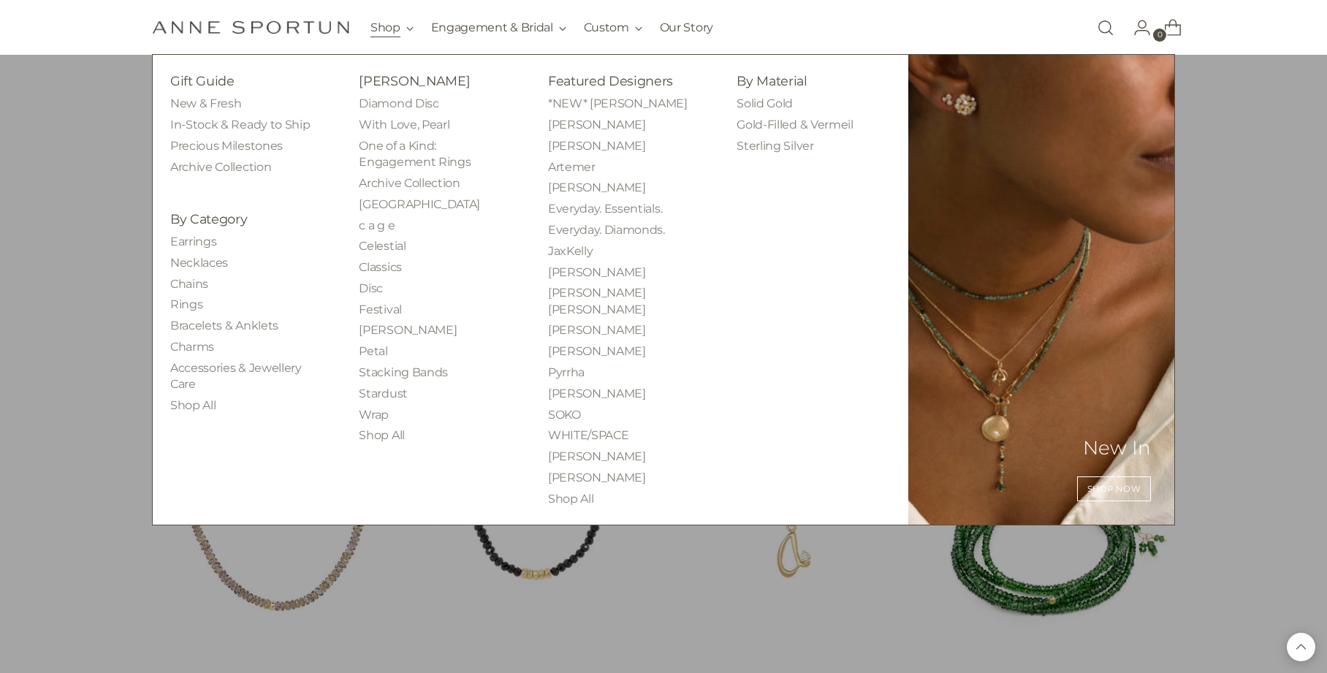
scroll to position [928, 0]
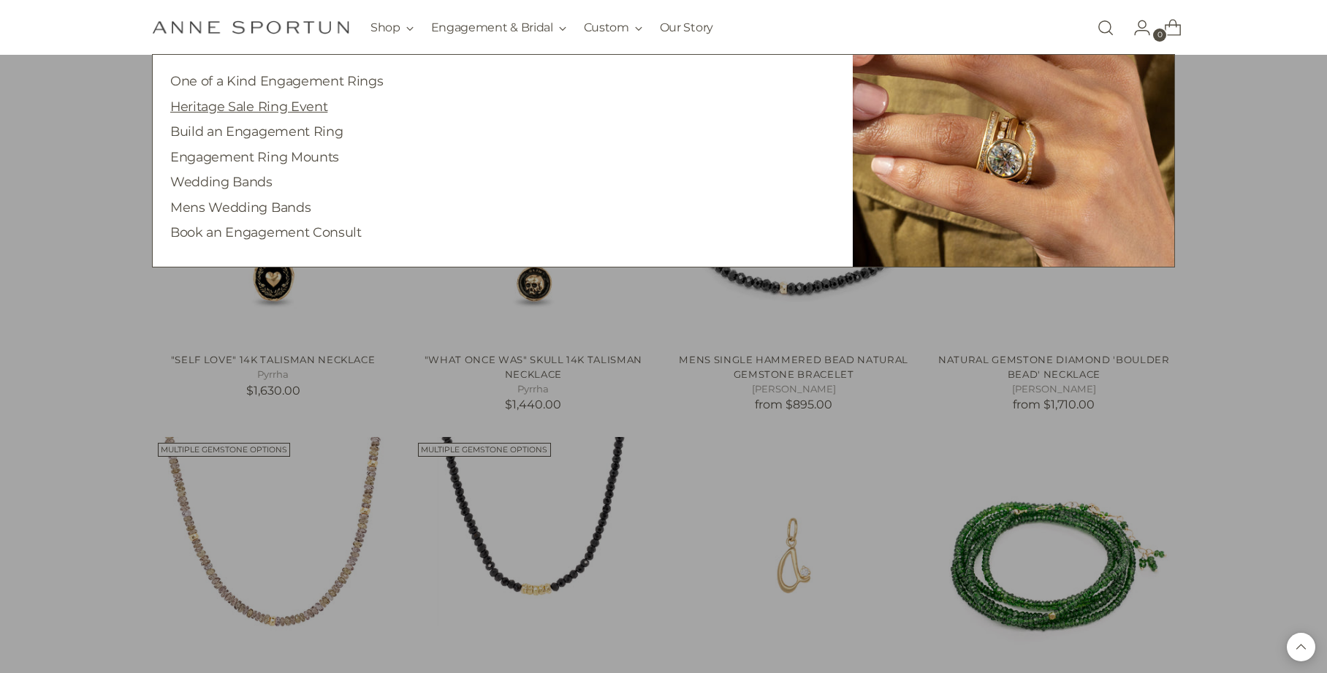
click at [282, 110] on link "Heritage Sale Ring Event" at bounding box center [248, 106] width 157 height 15
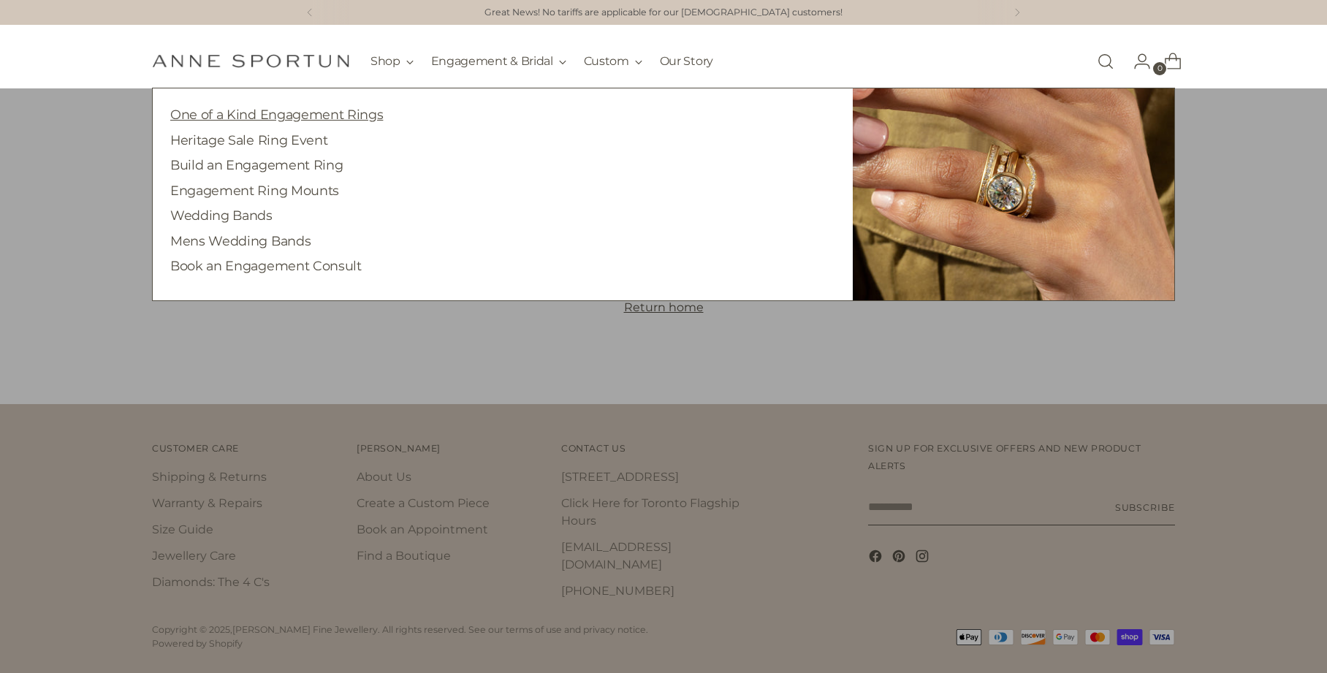
click at [239, 120] on link "One of a Kind Engagement Rings" at bounding box center [276, 114] width 213 height 15
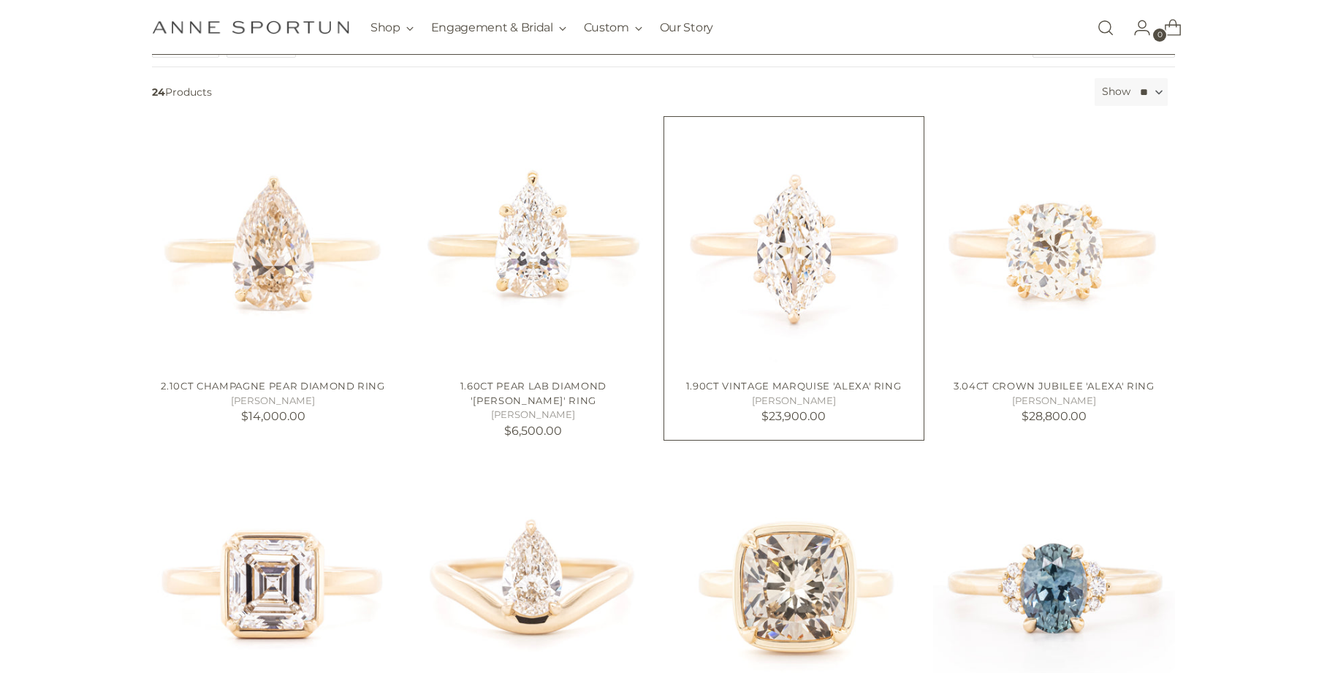
scroll to position [294, 0]
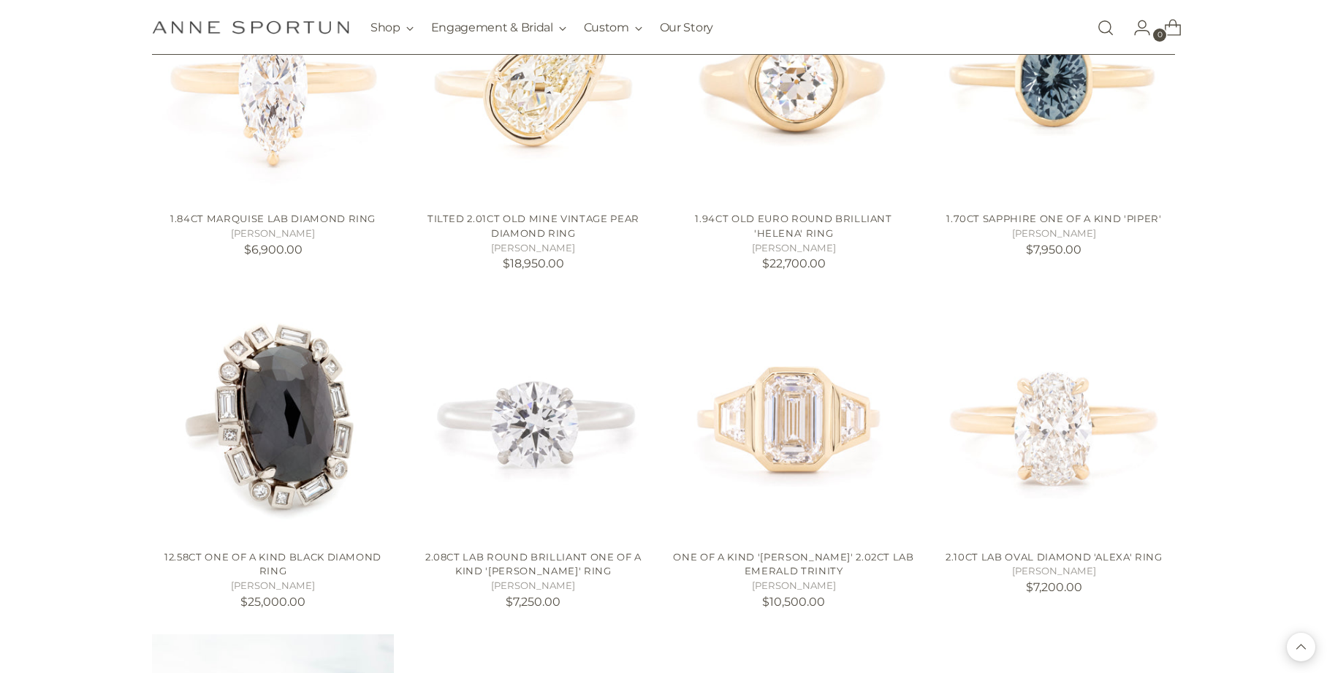
scroll to position [1436, 0]
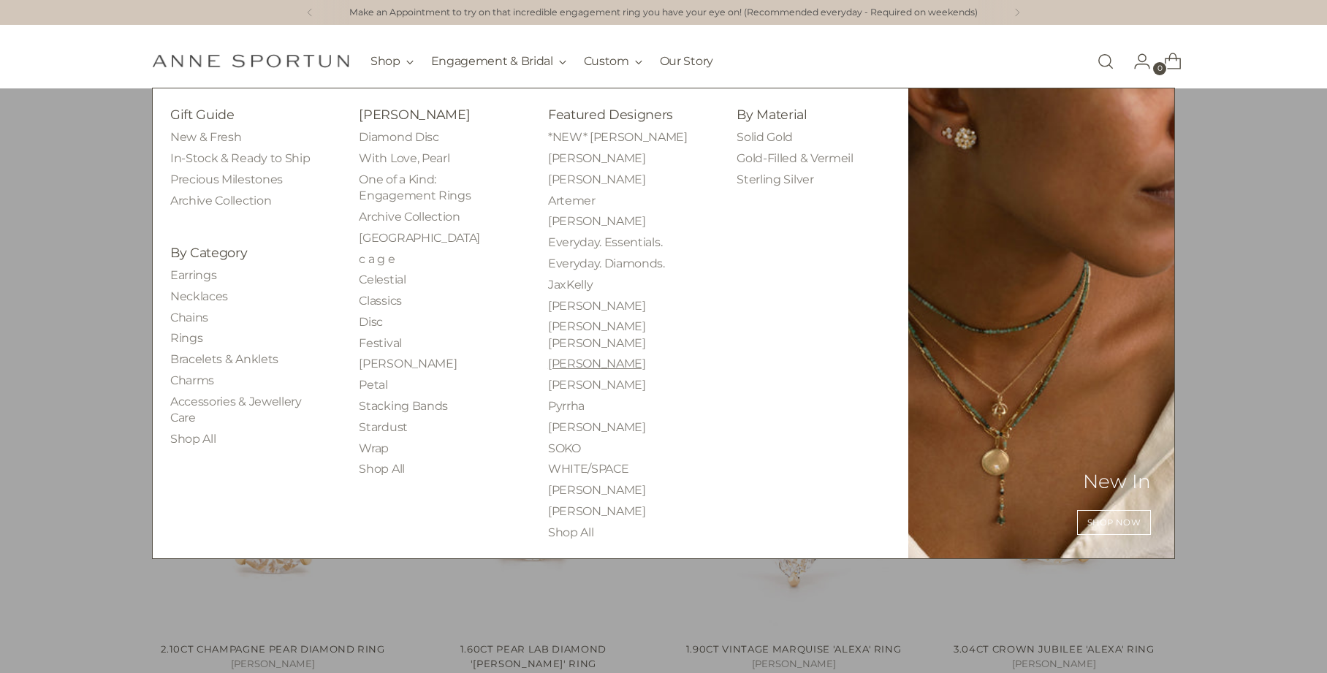
click at [586, 356] on link "[PERSON_NAME]" at bounding box center [597, 363] width 98 height 14
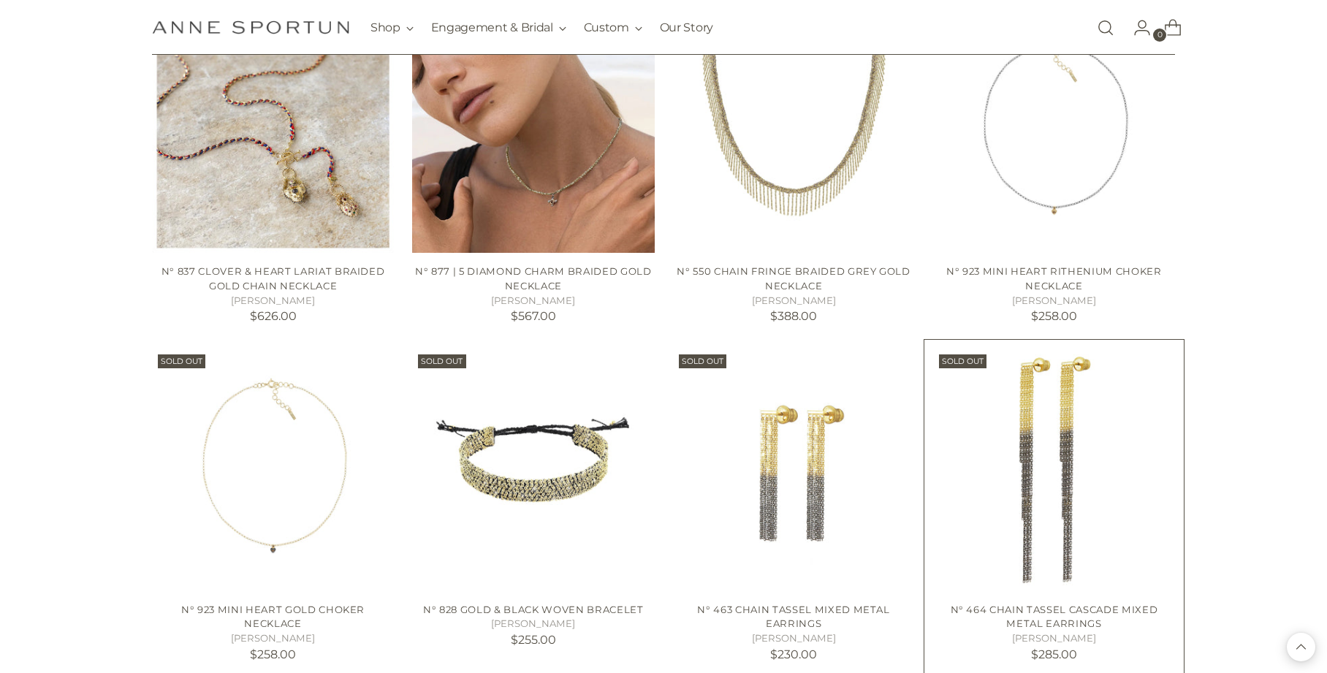
scroll to position [1140, 0]
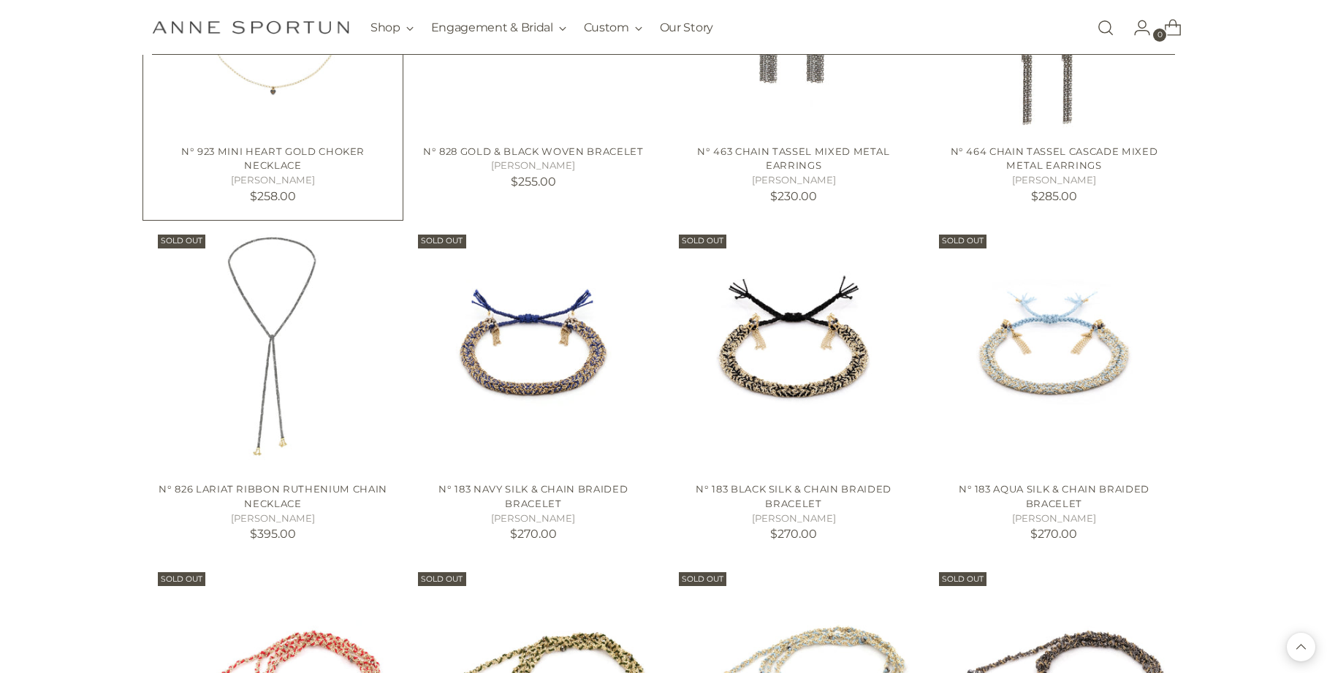
scroll to position [1552, 0]
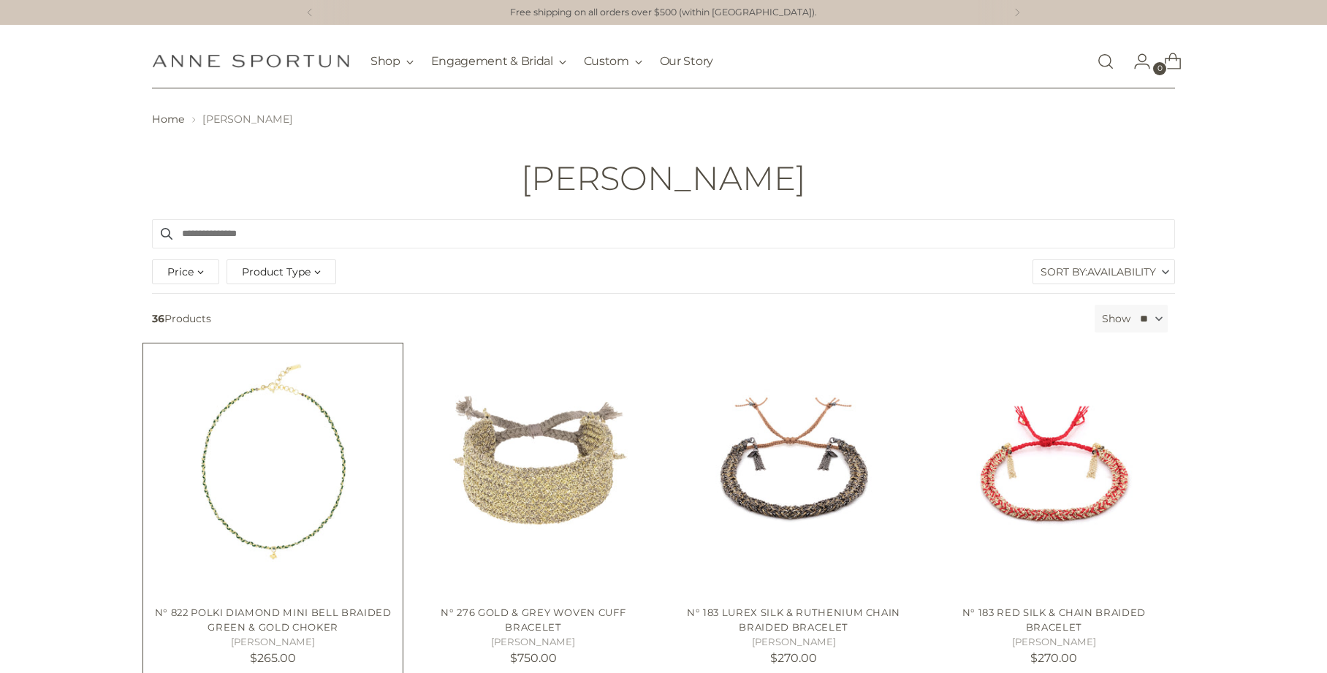
scroll to position [227, 0]
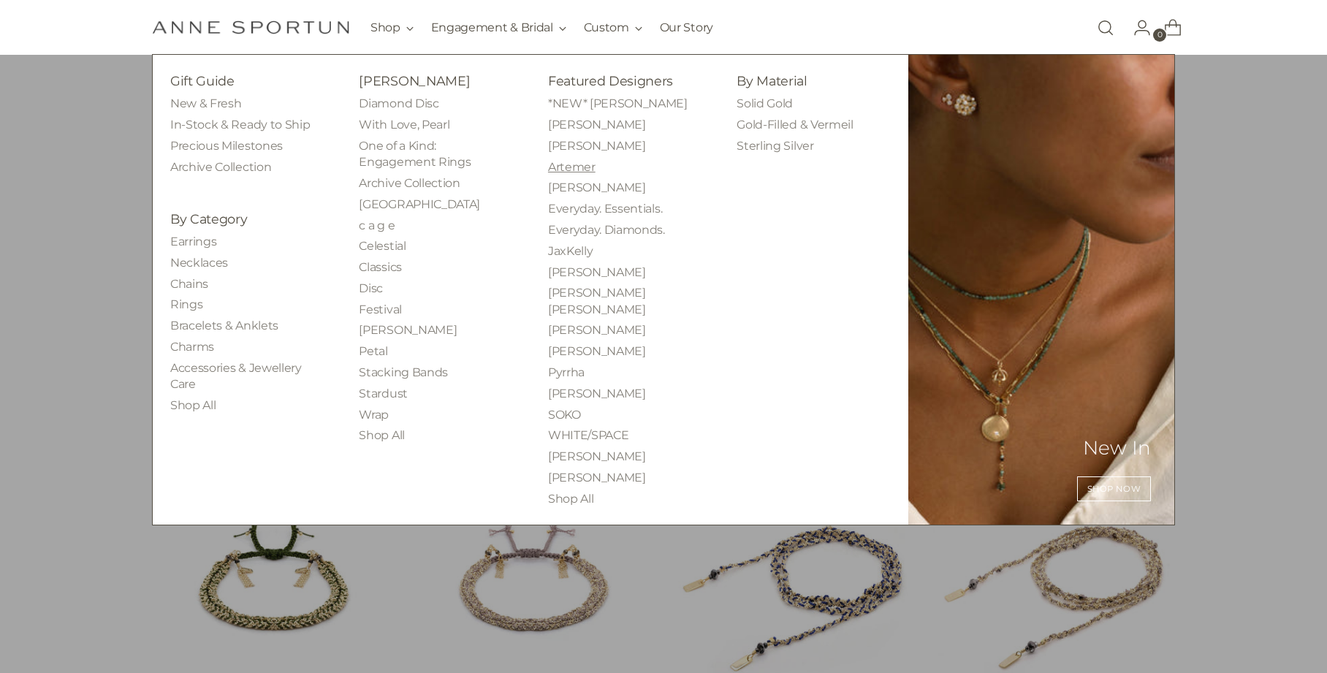
click at [575, 170] on link "Artemer" at bounding box center [571, 167] width 47 height 14
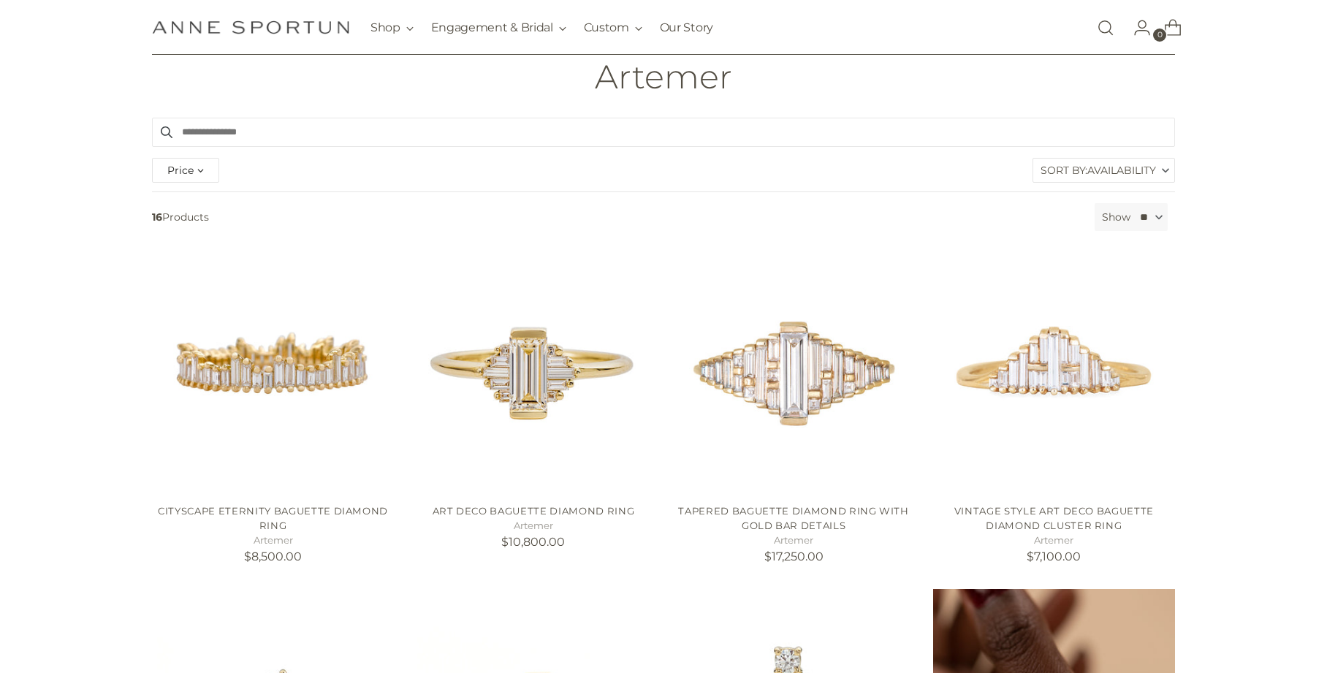
scroll to position [25, 0]
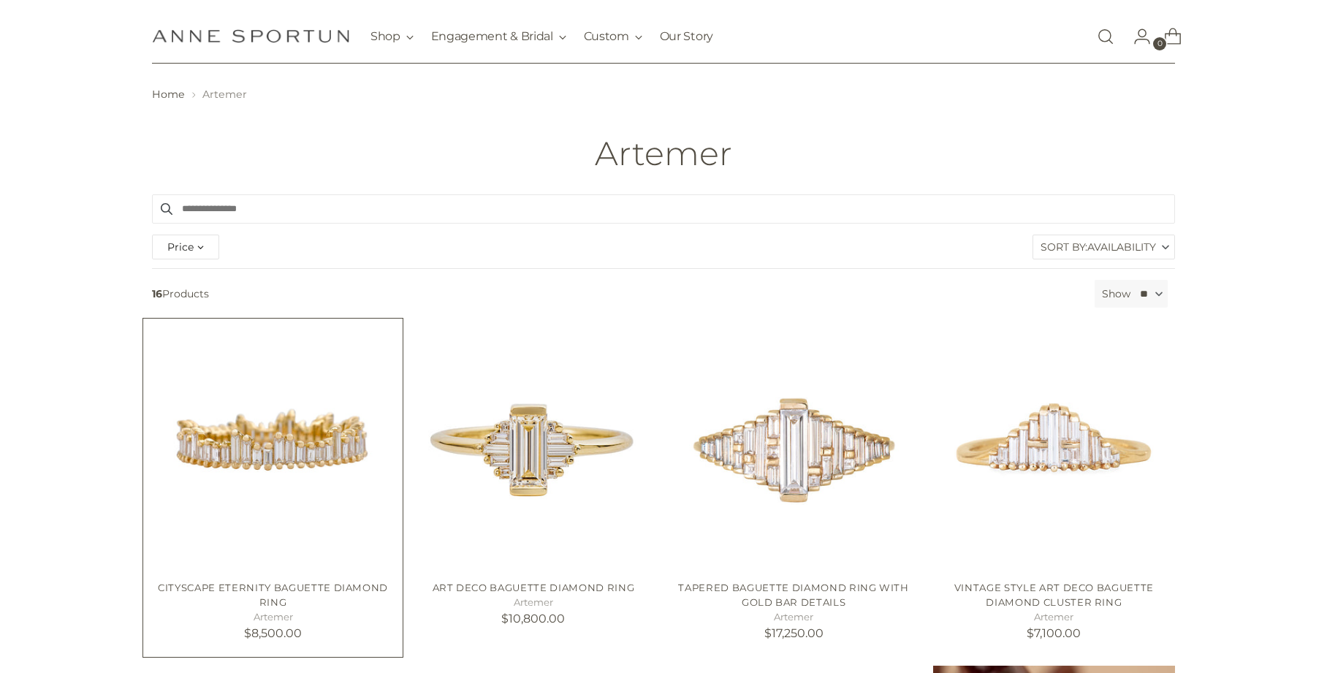
click at [0, 0] on img "Cityscape Eternity Baguette Diamond Ring" at bounding box center [0, 0] width 0 height 0
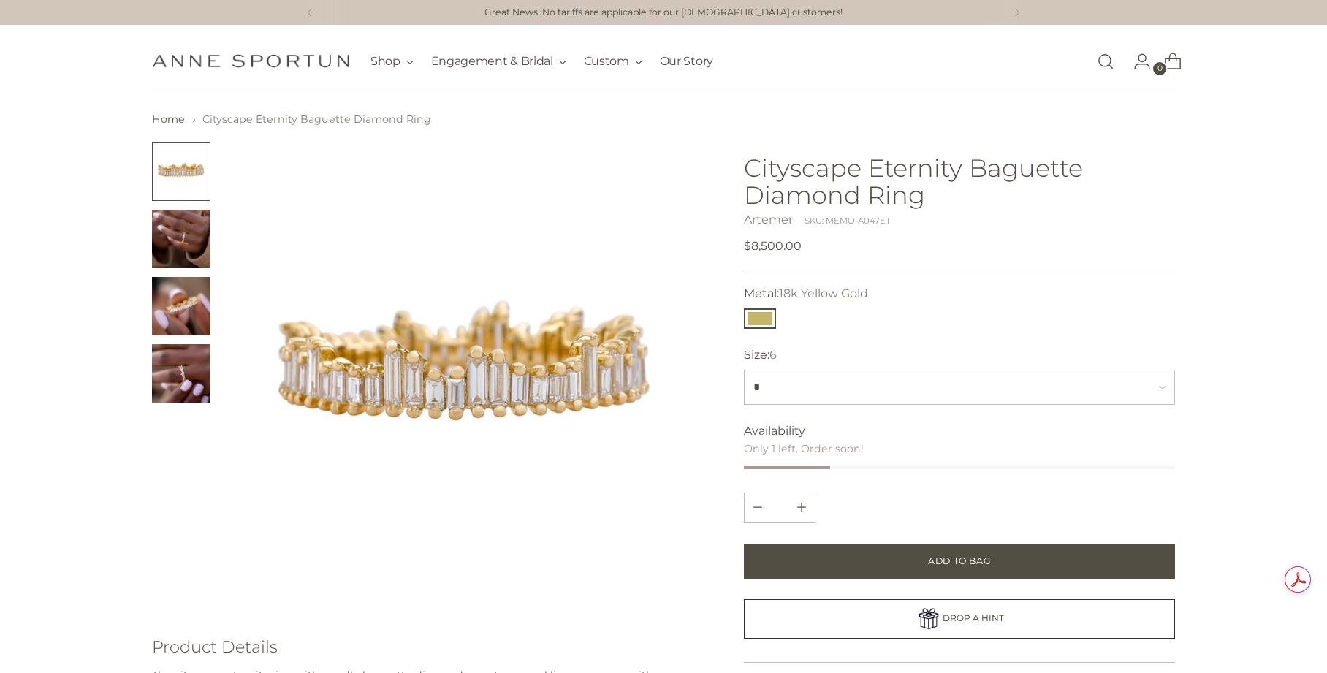
click at [175, 244] on img "Change image to image 2" at bounding box center [181, 239] width 58 height 58
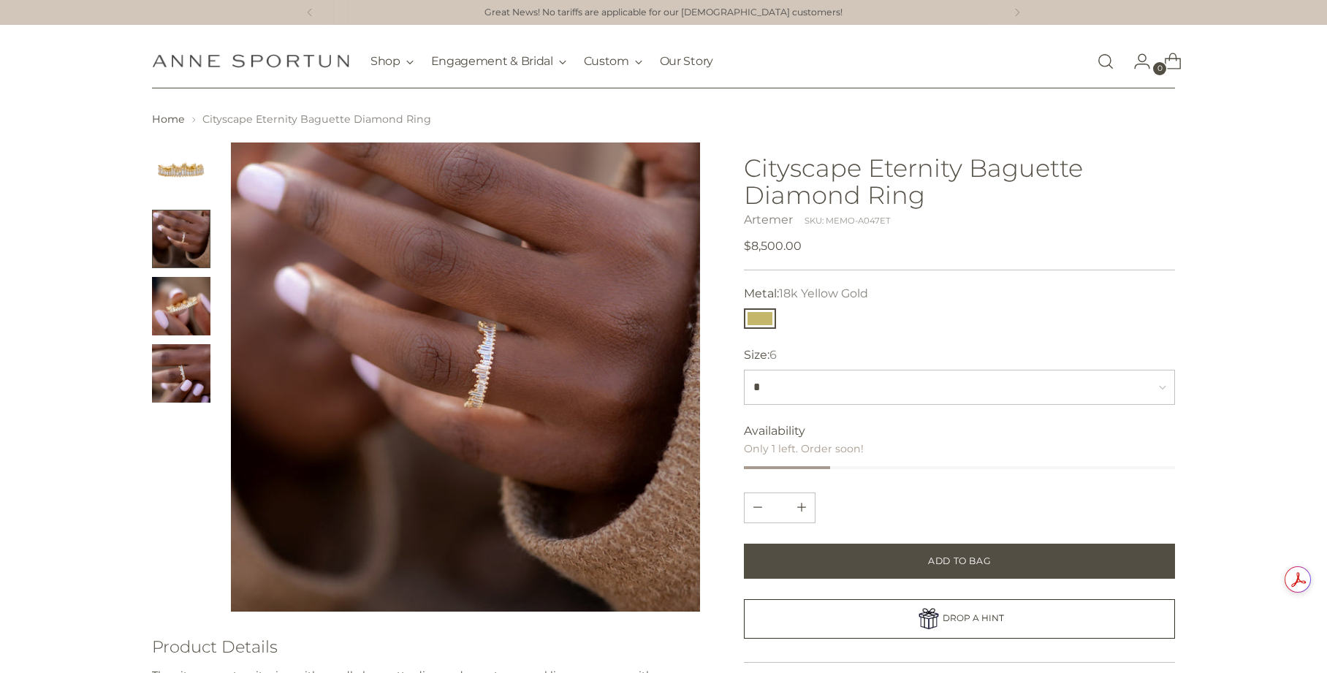
click at [197, 303] on img "Change image to image 3" at bounding box center [181, 306] width 58 height 58
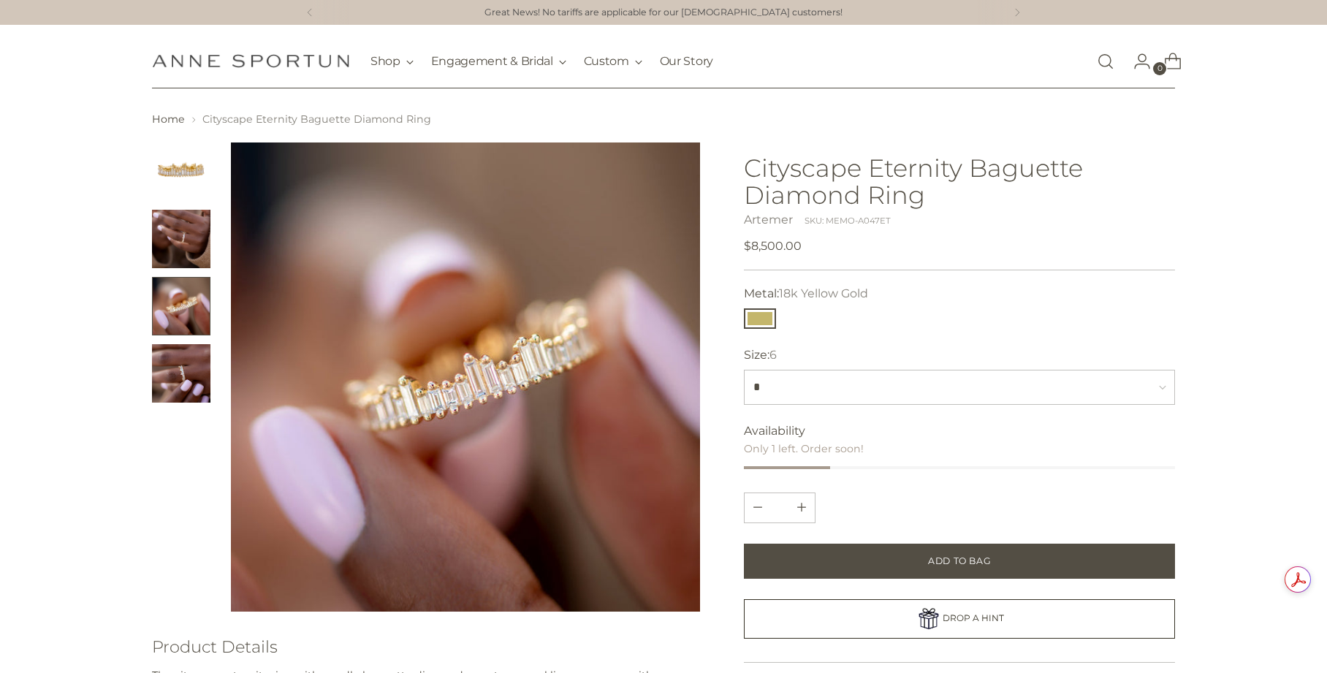
click at [169, 385] on img "Change image to image 4" at bounding box center [181, 373] width 58 height 58
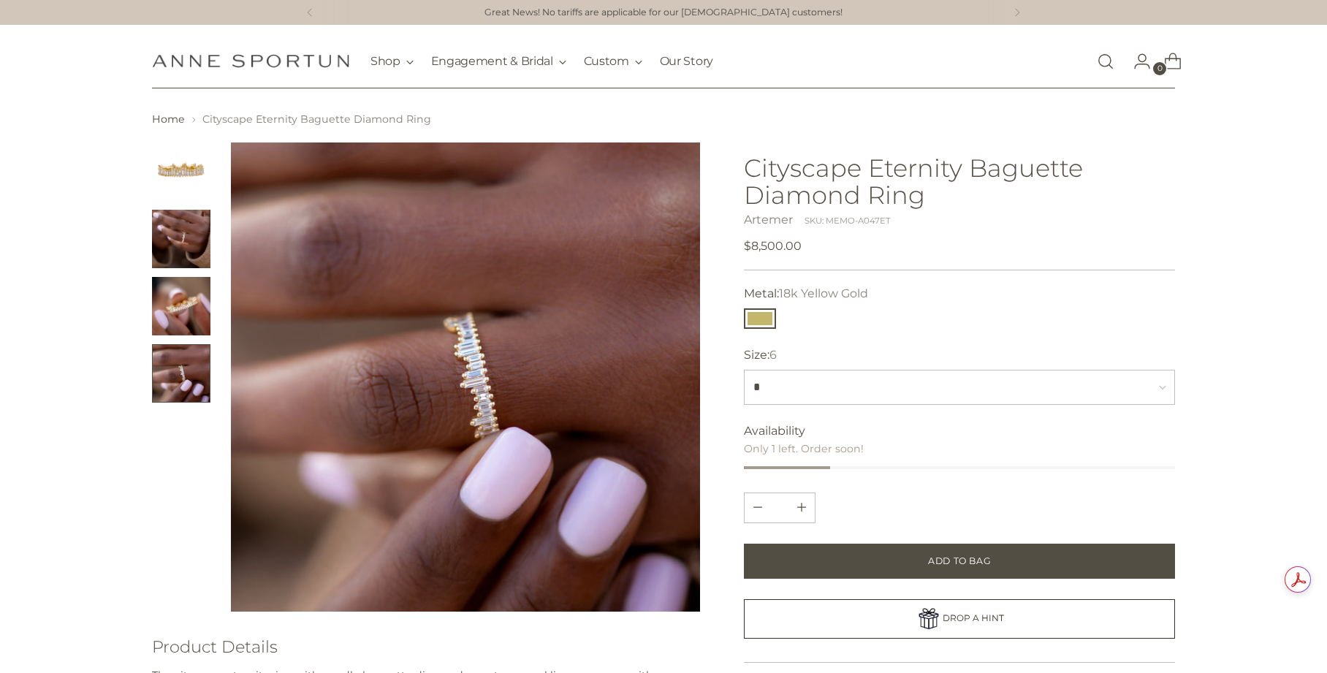
click at [188, 234] on img "Change image to image 2" at bounding box center [181, 239] width 58 height 58
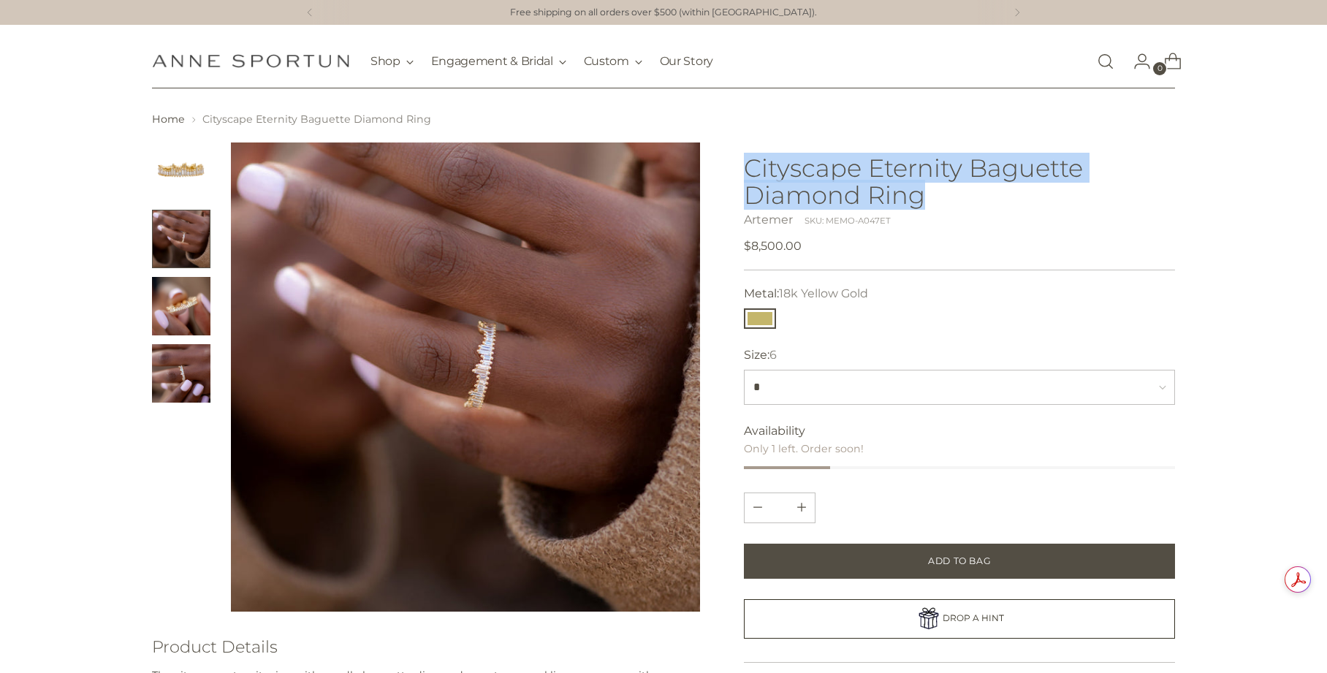
drag, startPoint x: 741, startPoint y: 160, endPoint x: 918, endPoint y: 204, distance: 181.4
click at [918, 204] on div at bounding box center [663, 545] width 1023 height 807
copy h1 "Cityscape Eternity Baguette Diamond Ring"
